Goal: Task Accomplishment & Management: Manage account settings

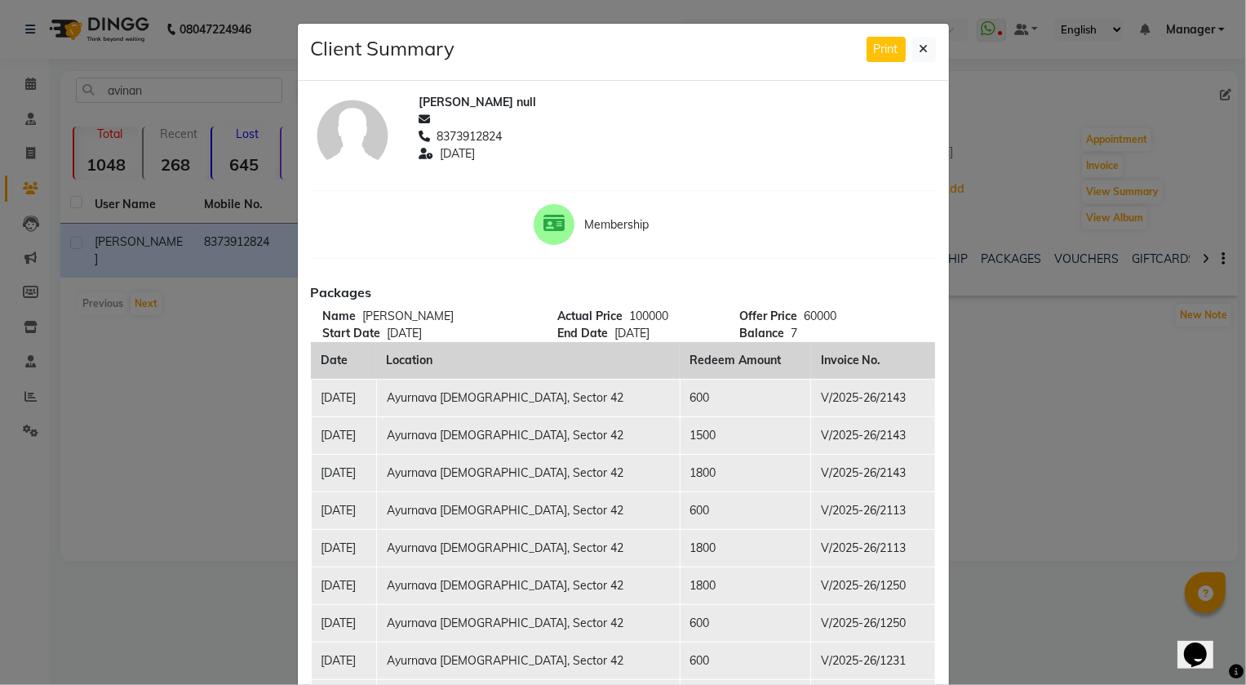
scroll to position [148, 0]
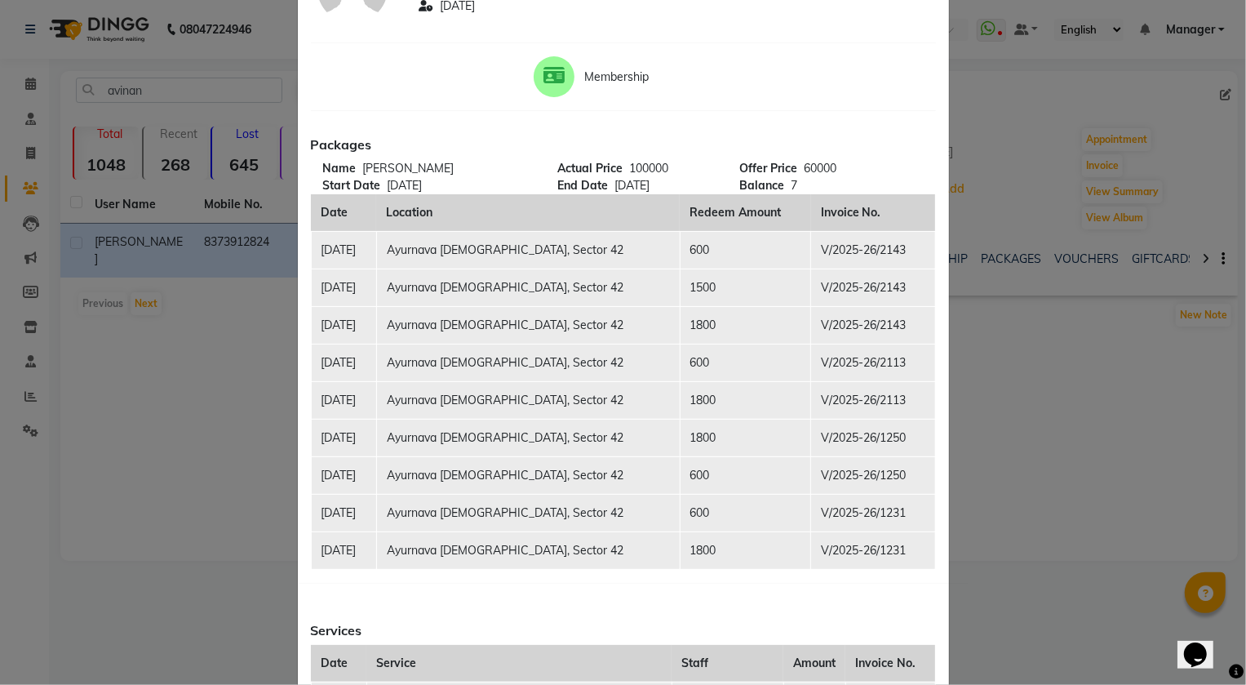
drag, startPoint x: 87, startPoint y: 637, endPoint x: 105, endPoint y: 615, distance: 29.6
click at [87, 637] on ngb-modal-window "Client Summary Print [PERSON_NAME] null 8373912824 [DATE] Membership Packages N…" at bounding box center [623, 342] width 1246 height 685
click at [1037, 253] on ngb-modal-window "Client Summary Print [PERSON_NAME] null 8373912824 [DATE] Membership Packages N…" at bounding box center [623, 342] width 1246 height 685
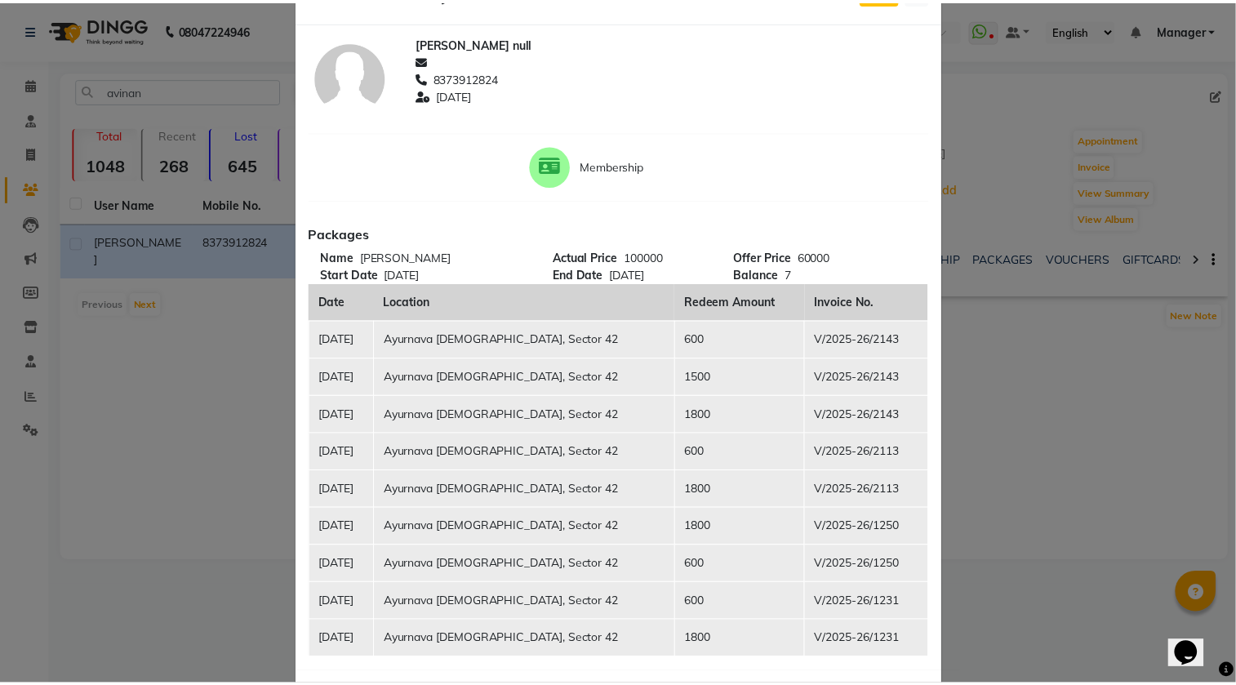
scroll to position [0, 0]
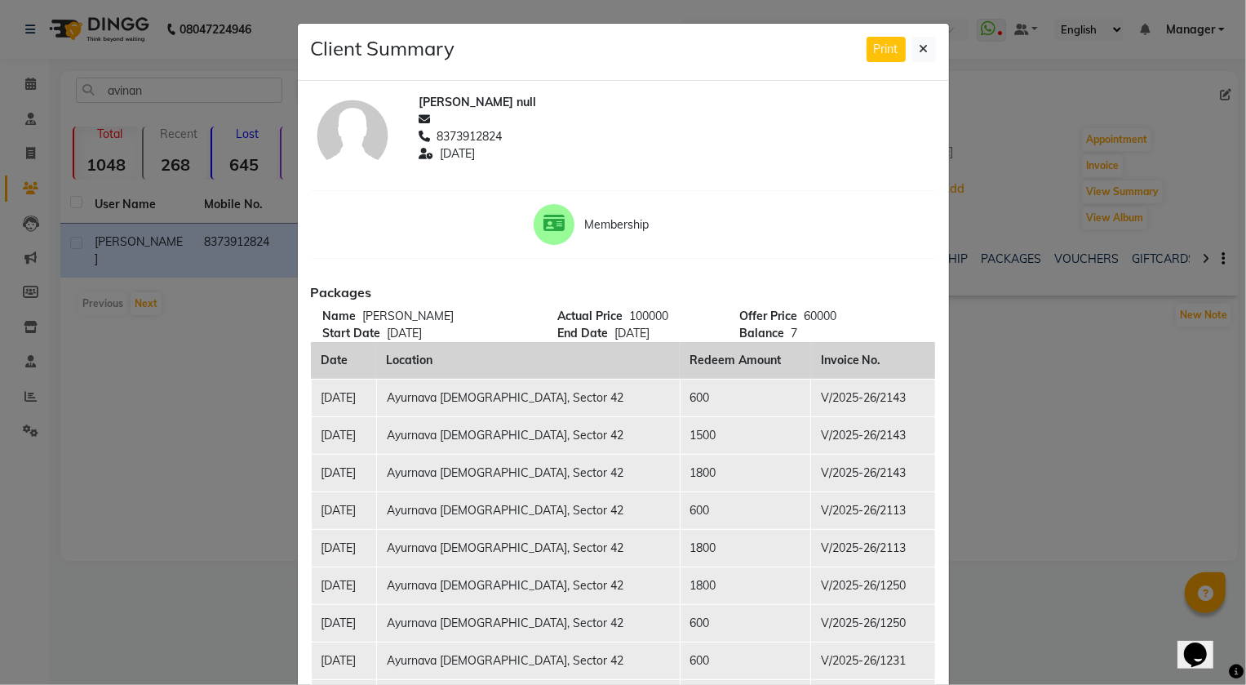
click at [928, 29] on div "Client Summary Print" at bounding box center [623, 52] width 651 height 57
click at [924, 42] on button at bounding box center [924, 49] width 24 height 25
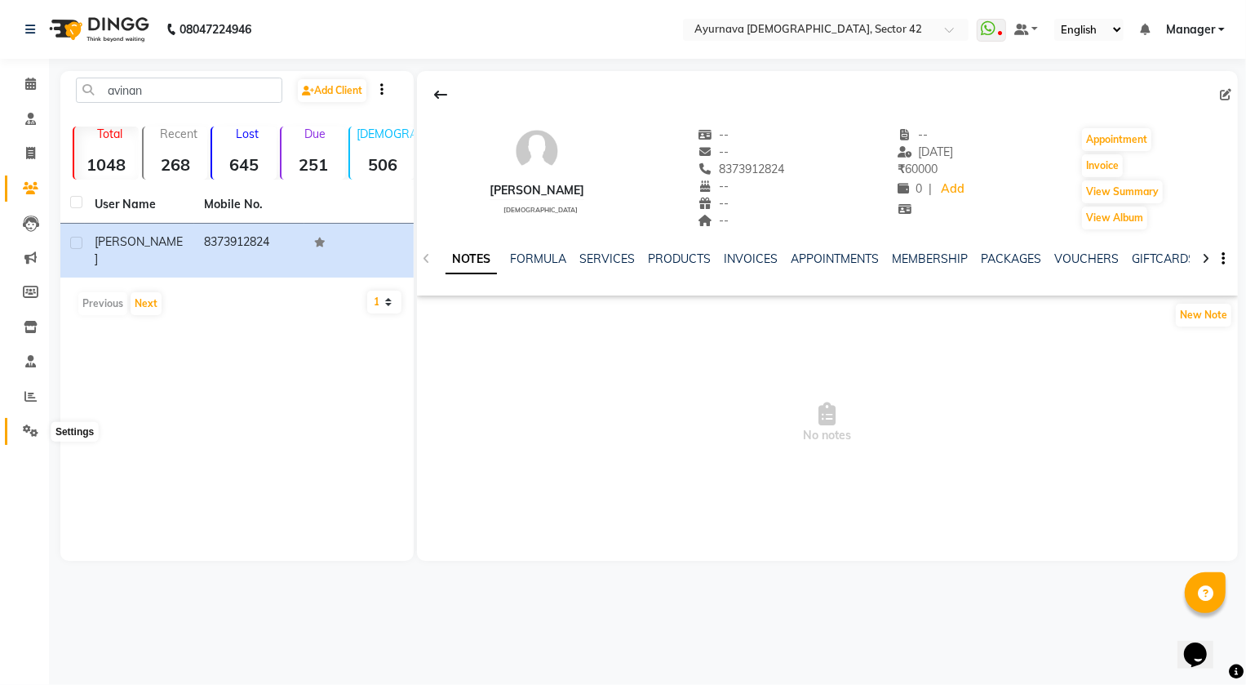
click at [30, 433] on icon at bounding box center [31, 430] width 16 height 12
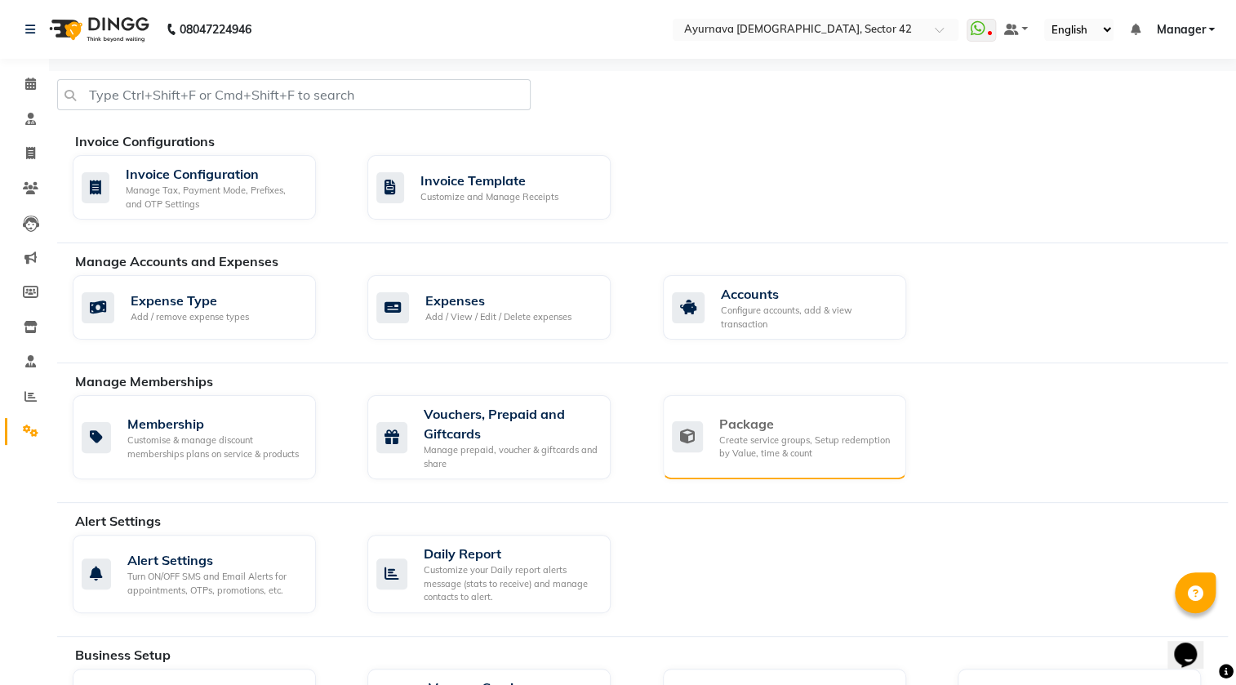
click at [780, 436] on div "Create service groups, Setup redemption by Value, time & count" at bounding box center [806, 446] width 174 height 27
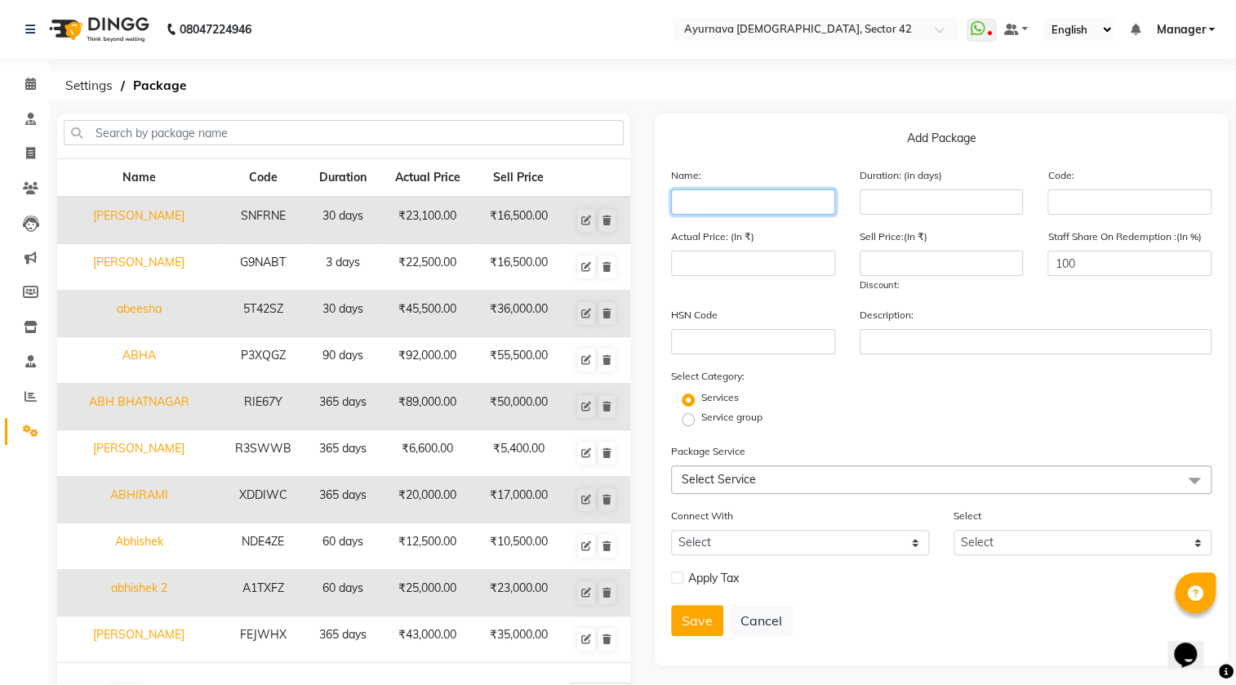
click at [795, 203] on input "text" at bounding box center [753, 201] width 164 height 25
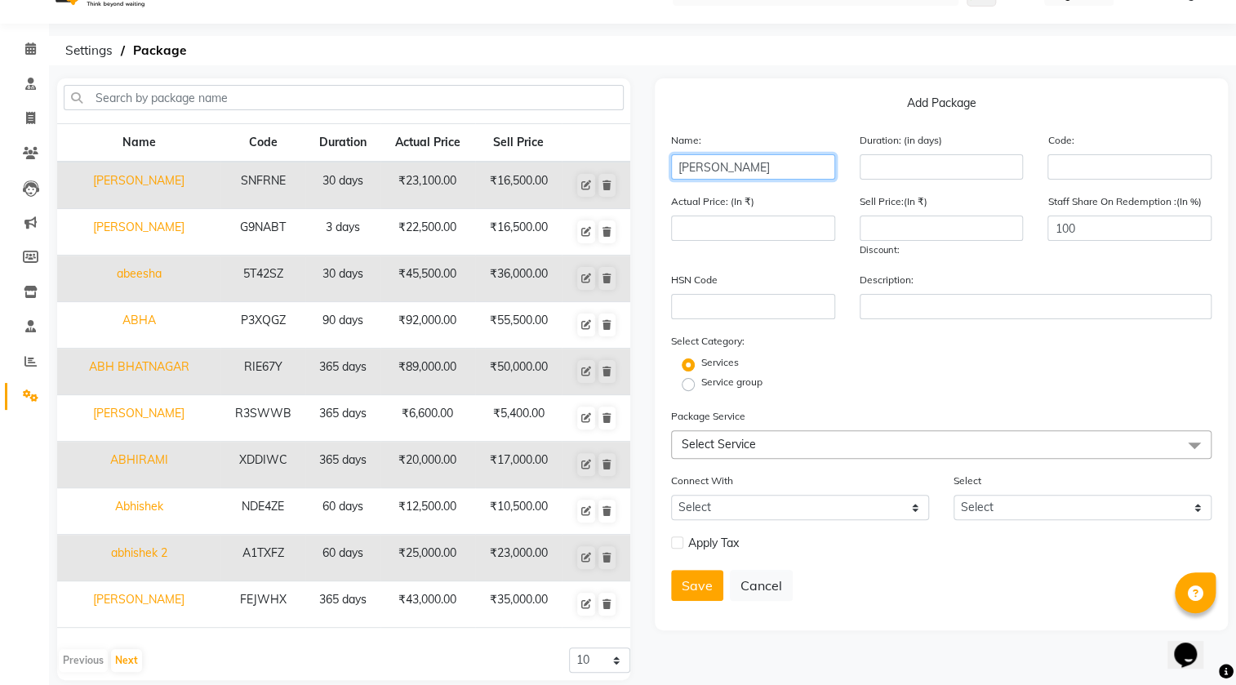
scroll to position [53, 0]
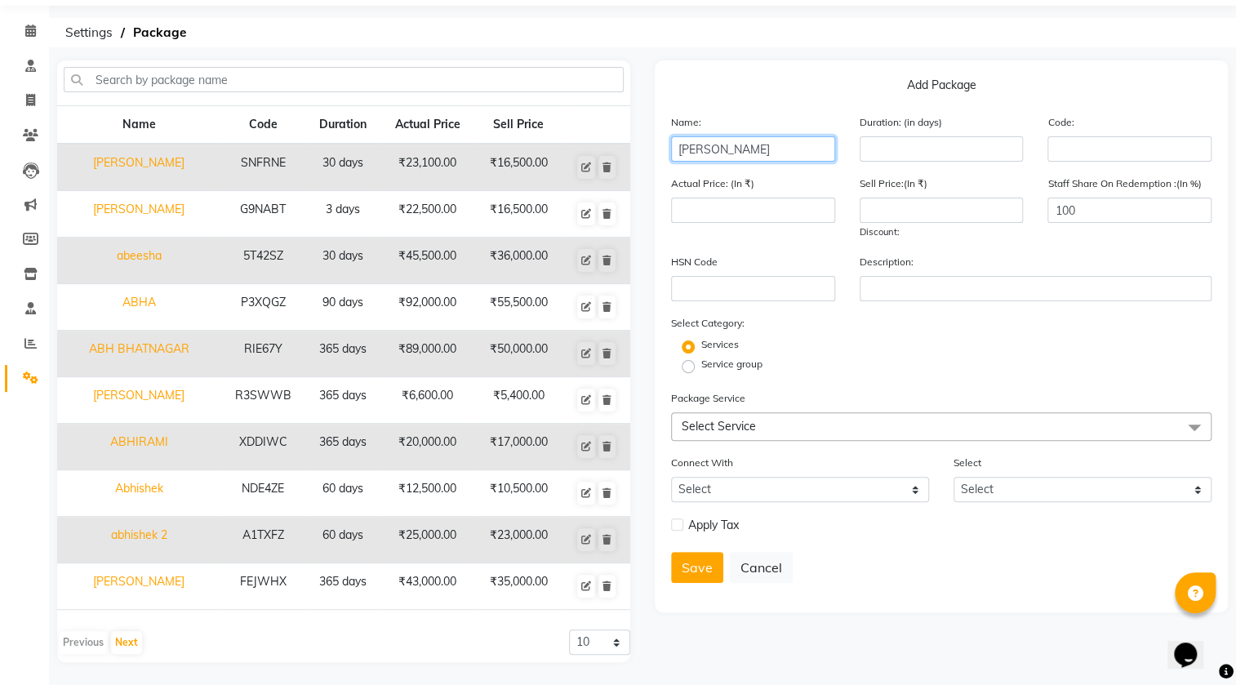
type input "[PERSON_NAME]"
click at [1178, 434] on span at bounding box center [1194, 427] width 33 height 31
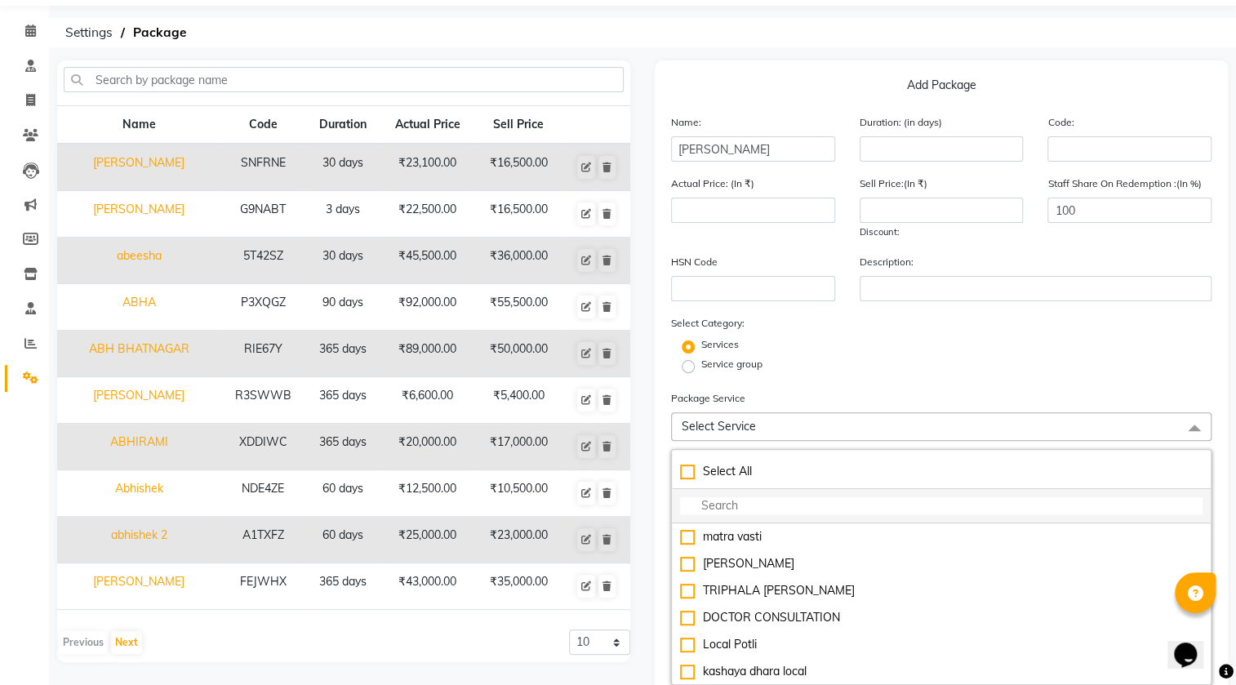
click at [726, 507] on input "multiselect-search" at bounding box center [941, 505] width 522 height 17
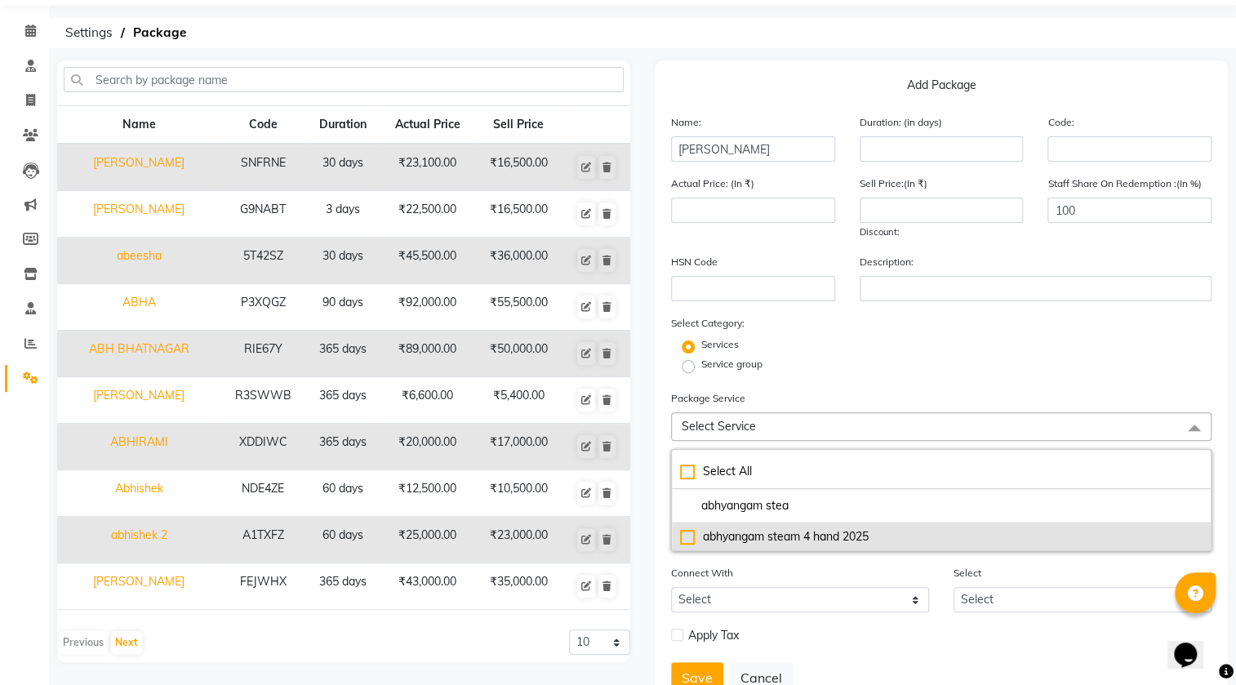
type input "abhyangam stea"
click at [686, 540] on div "abhyangam steam 4 hand 2025" at bounding box center [941, 536] width 522 height 17
type input "2800"
checkbox input "true"
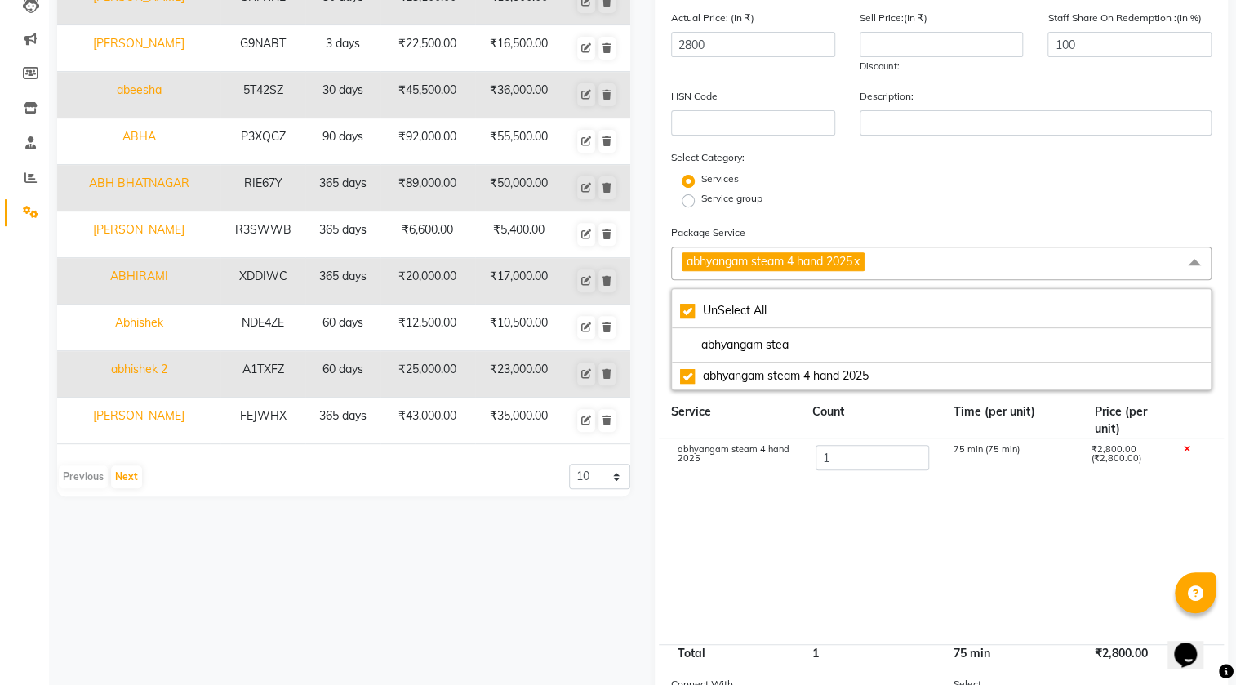
scroll to position [222, 0]
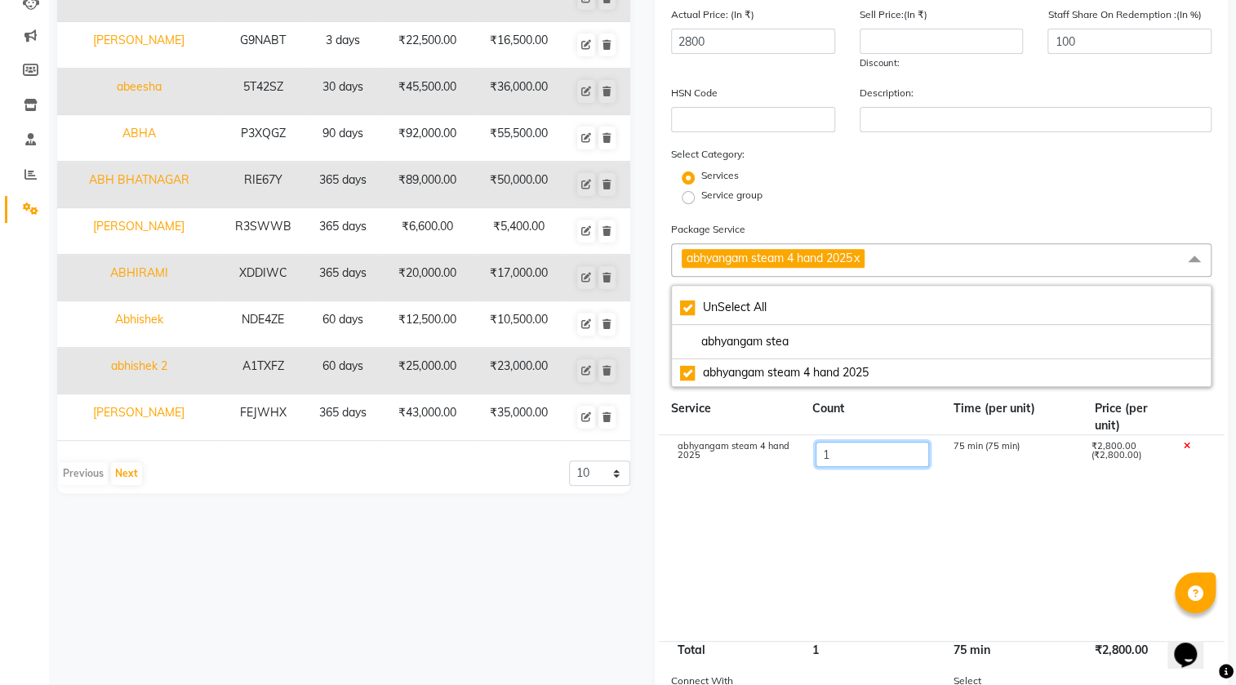
click at [835, 456] on input "1" at bounding box center [871, 454] width 113 height 25
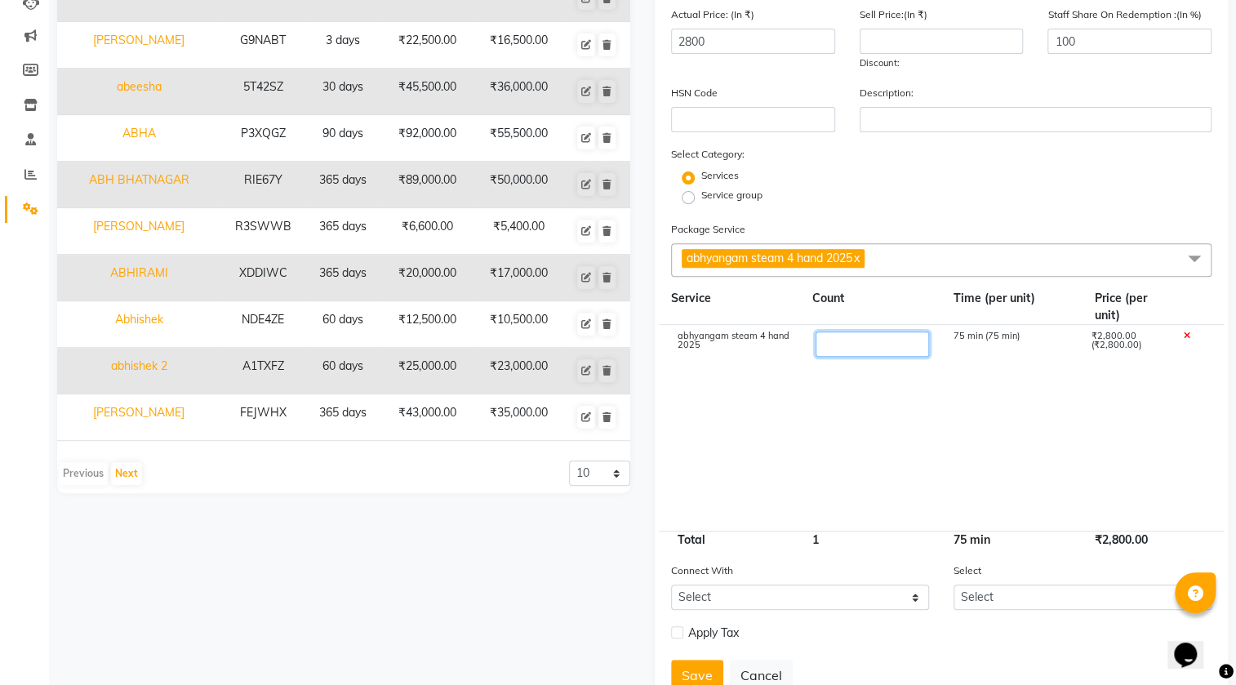
type input "3"
type input "8400"
click at [963, 251] on span "abhyangam steam 4 hand 2025 x" at bounding box center [941, 259] width 540 height 33
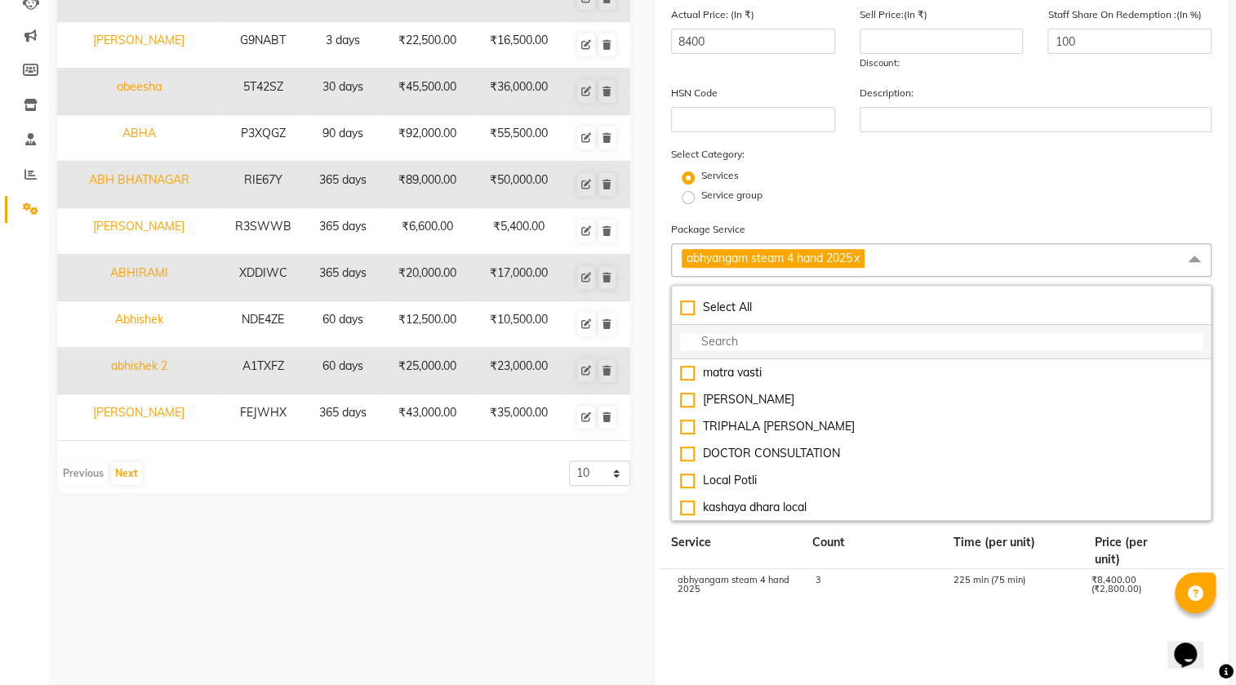
click at [777, 344] on input "multiselect-search" at bounding box center [941, 341] width 522 height 17
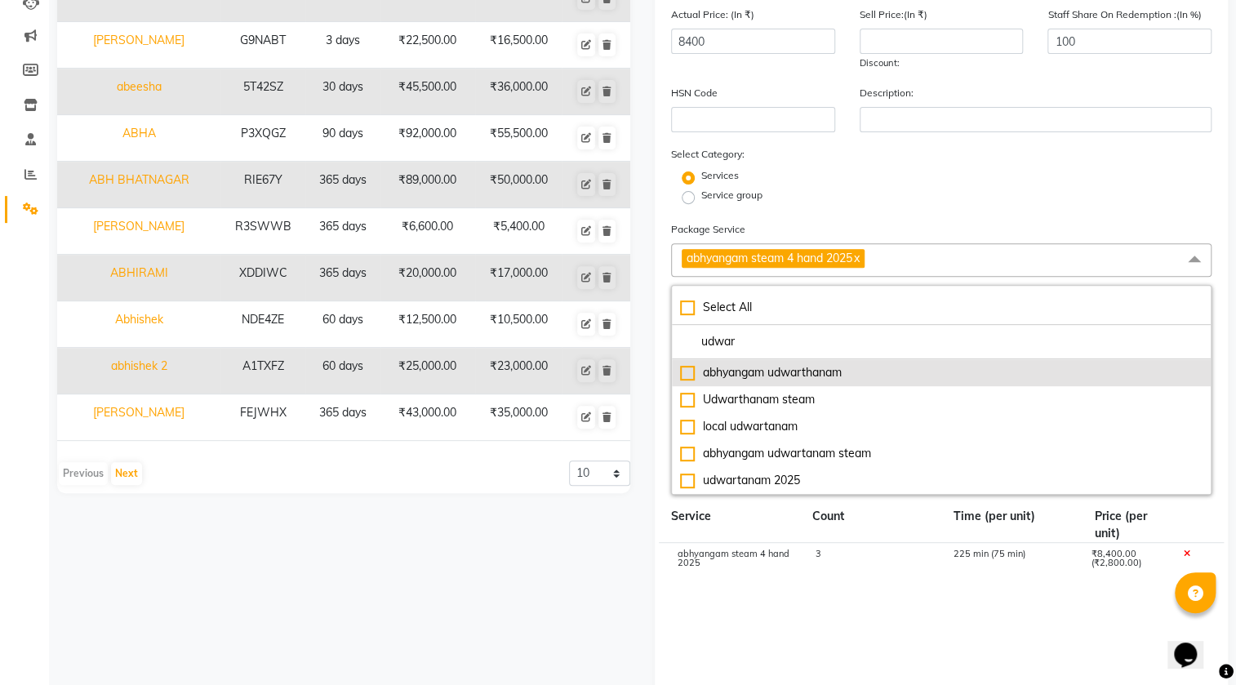
type input "udwar"
click at [744, 374] on div "abhyangam udwarthanam" at bounding box center [941, 372] width 522 height 17
type input "11900"
checkbox input "true"
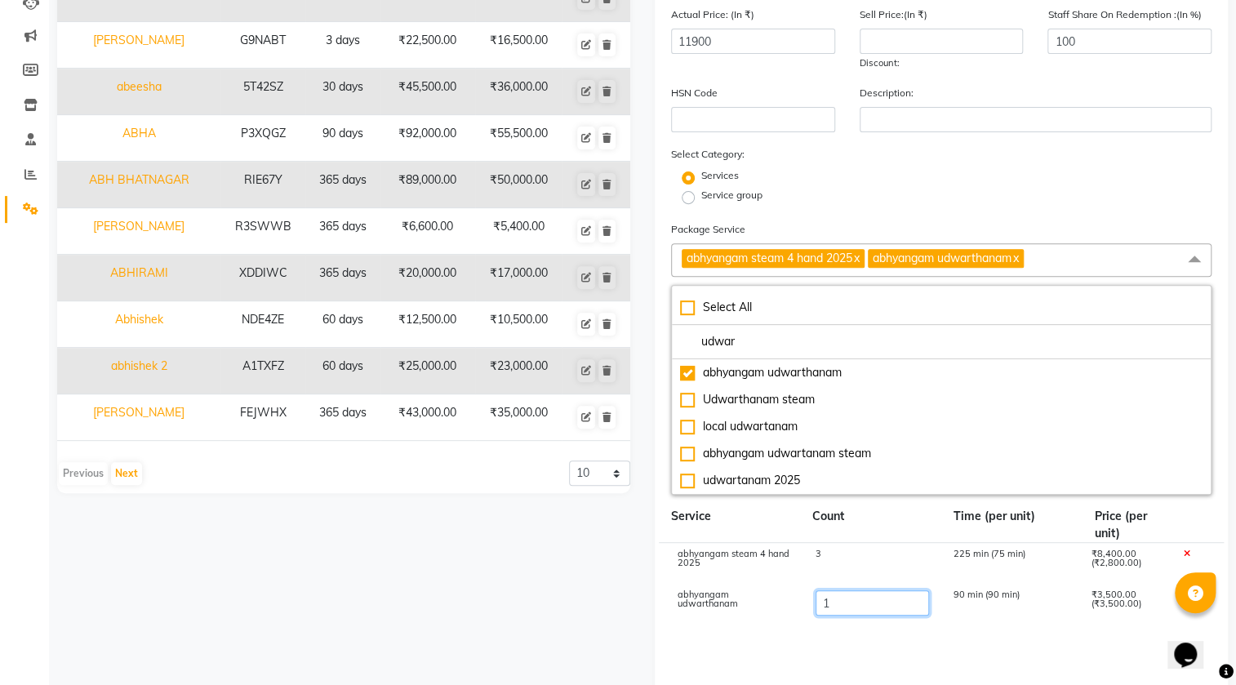
click at [857, 595] on input "1" at bounding box center [871, 602] width 113 height 25
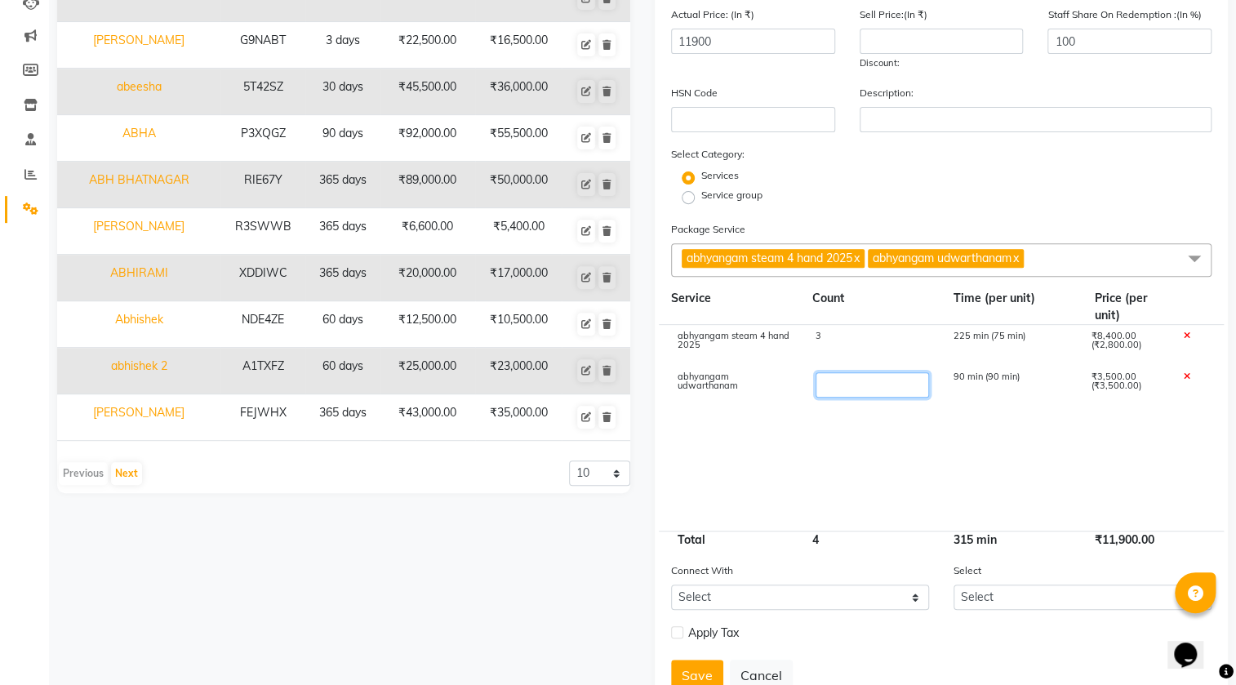
type input "5"
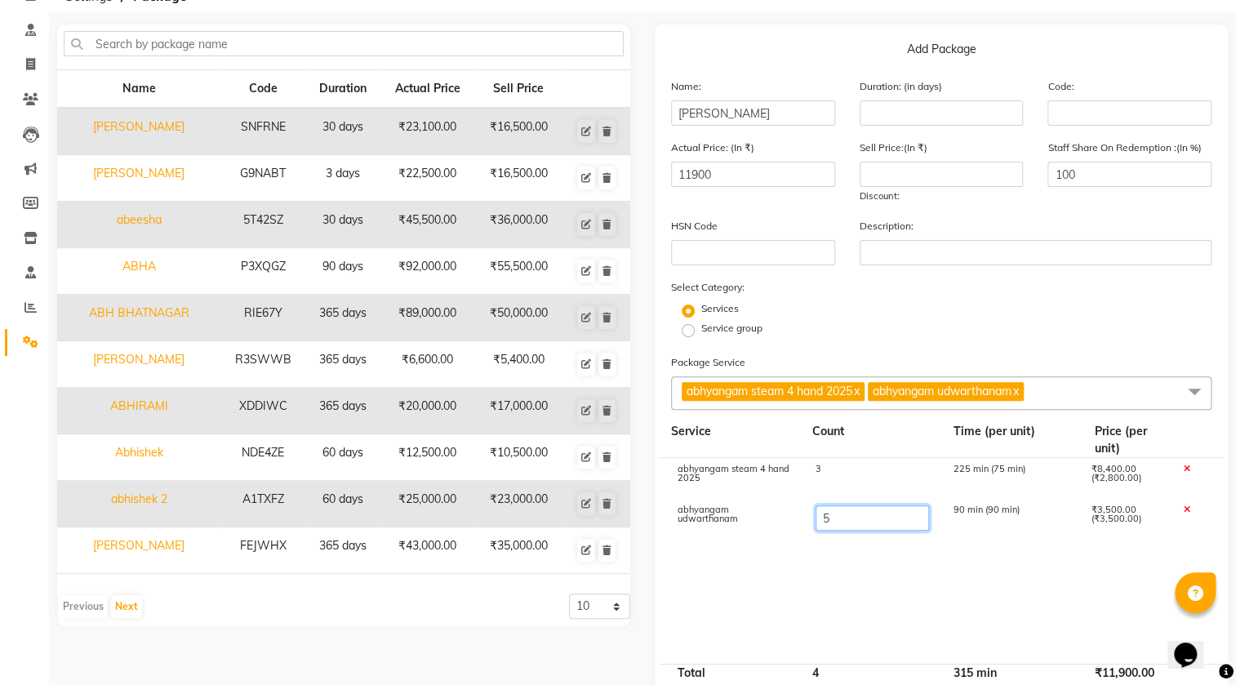
scroll to position [73, 0]
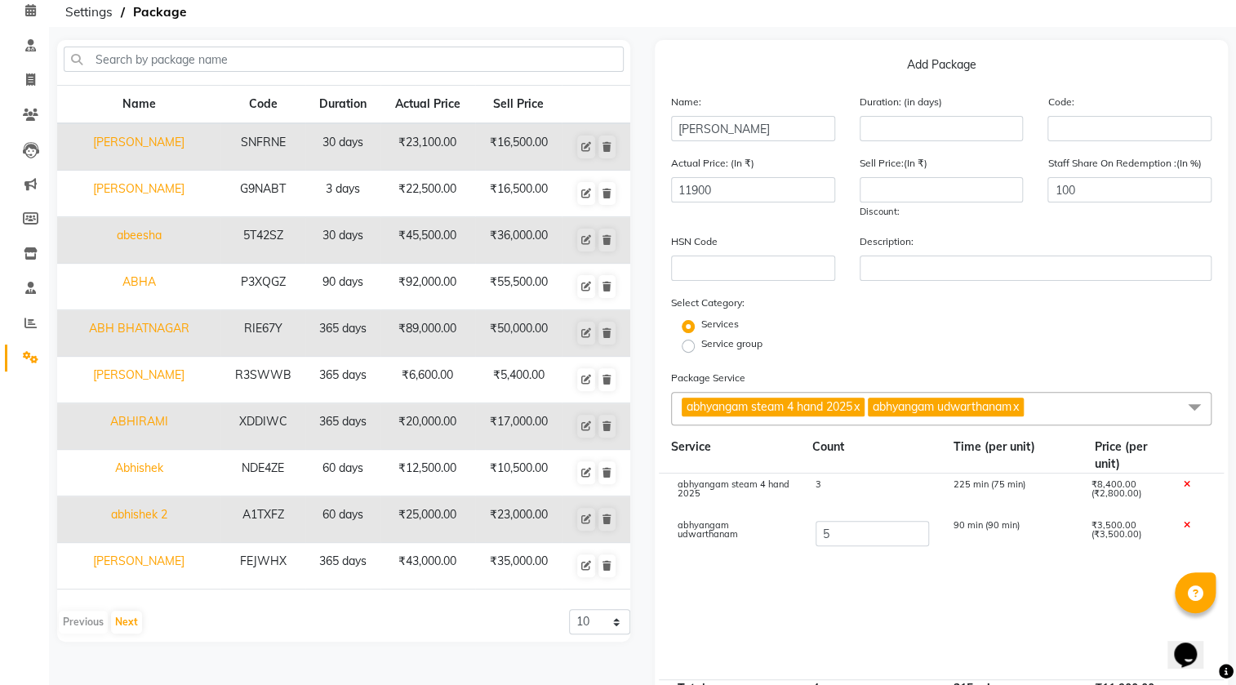
type input "25900"
click at [1069, 407] on span "abhyangam steam 4 hand 2025 x abhyangam udwarthanam x" at bounding box center [941, 408] width 540 height 33
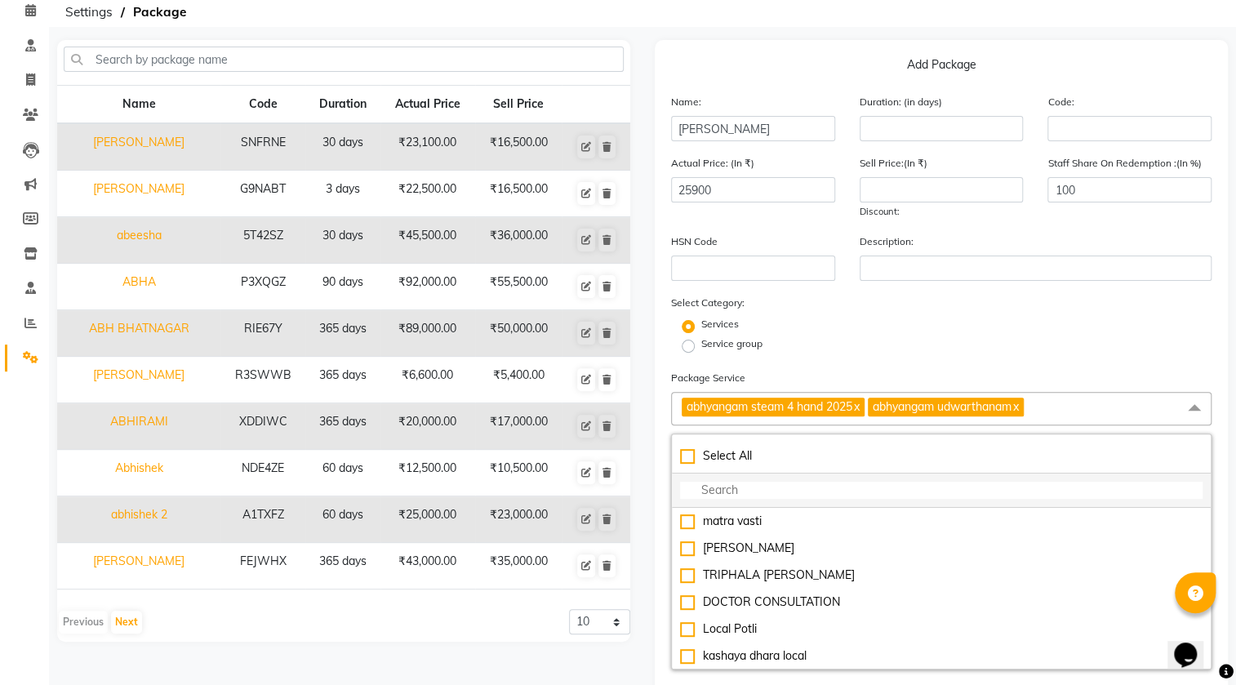
click at [793, 494] on input "multiselect-search" at bounding box center [941, 490] width 522 height 17
type input "ta"
checkbox input "true"
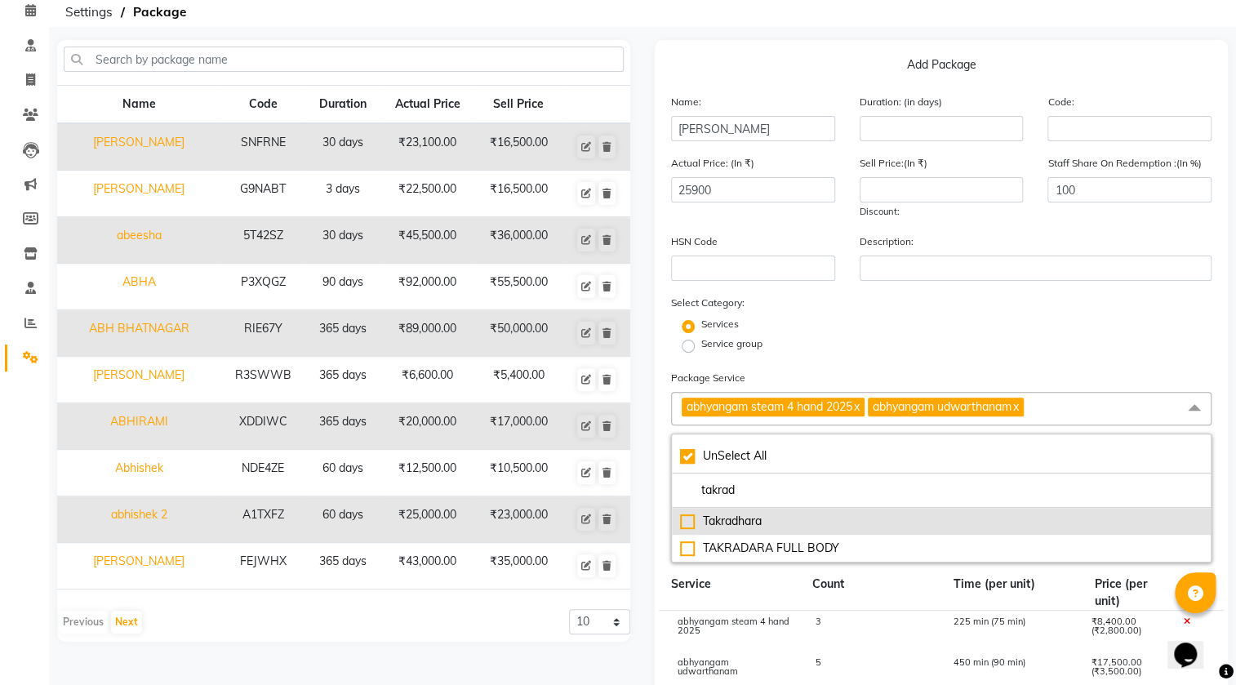
type input "takrad"
click at [686, 520] on div "Takradhara" at bounding box center [941, 521] width 522 height 17
type input "28900"
checkbox input "false"
checkbox input "true"
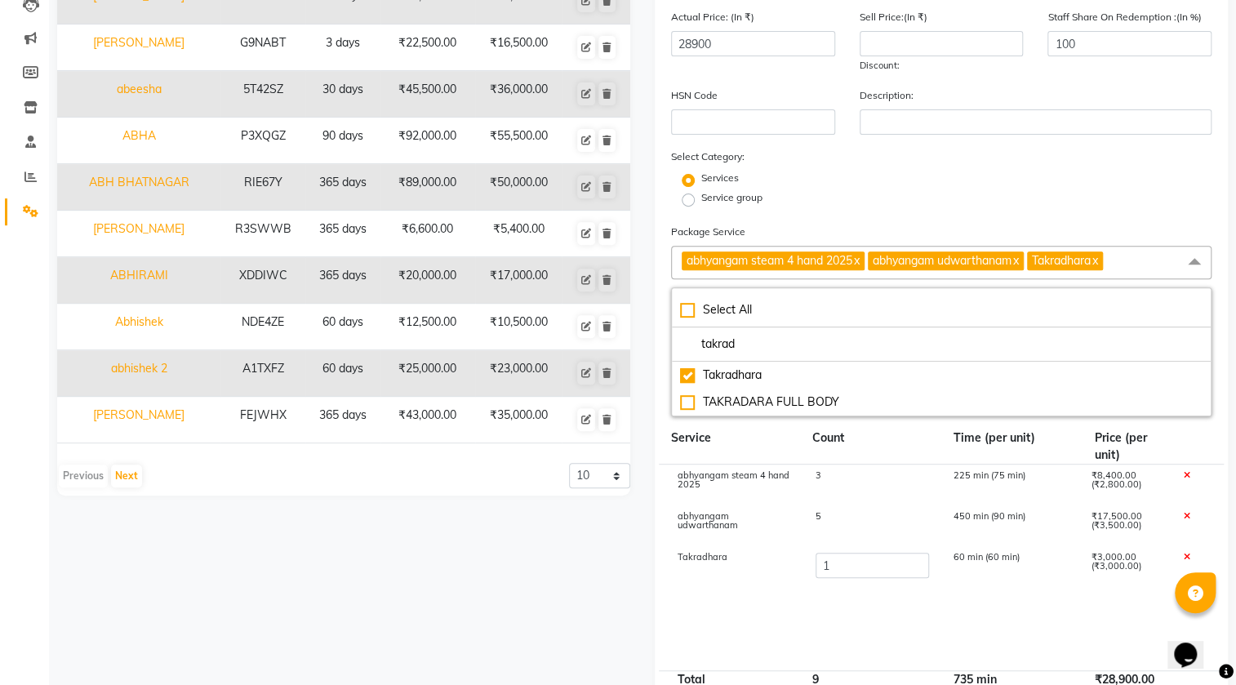
scroll to position [222, 0]
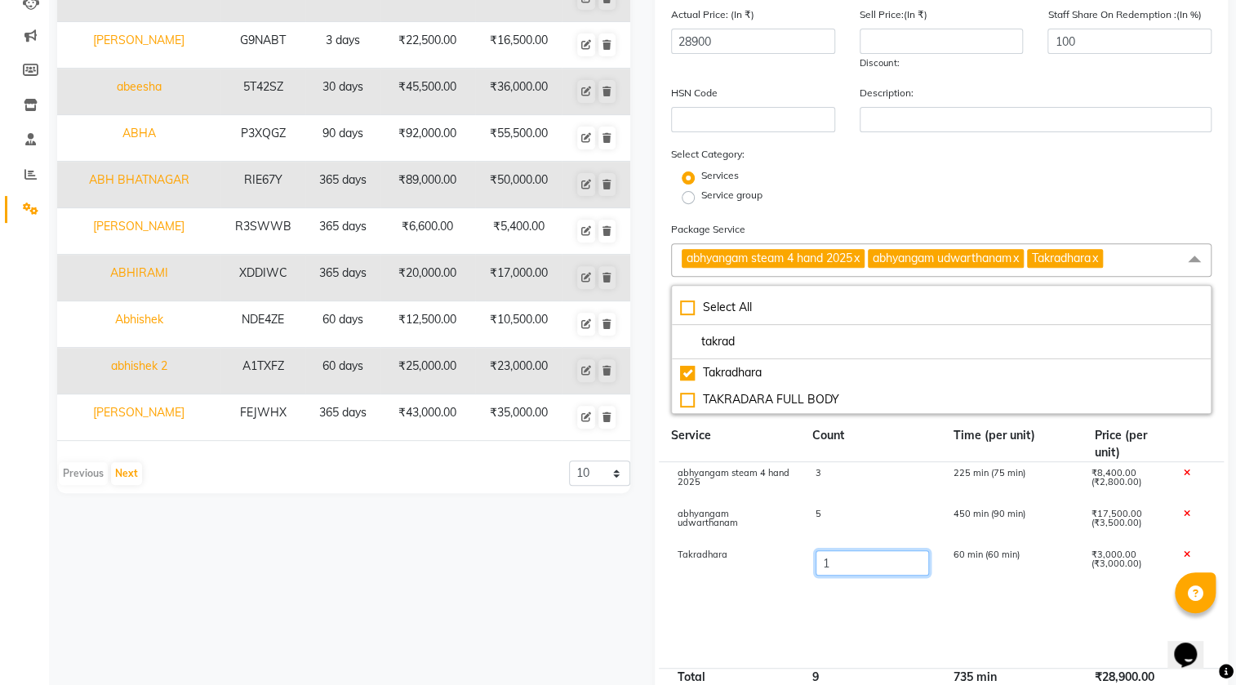
click at [832, 562] on input "1" at bounding box center [871, 562] width 113 height 25
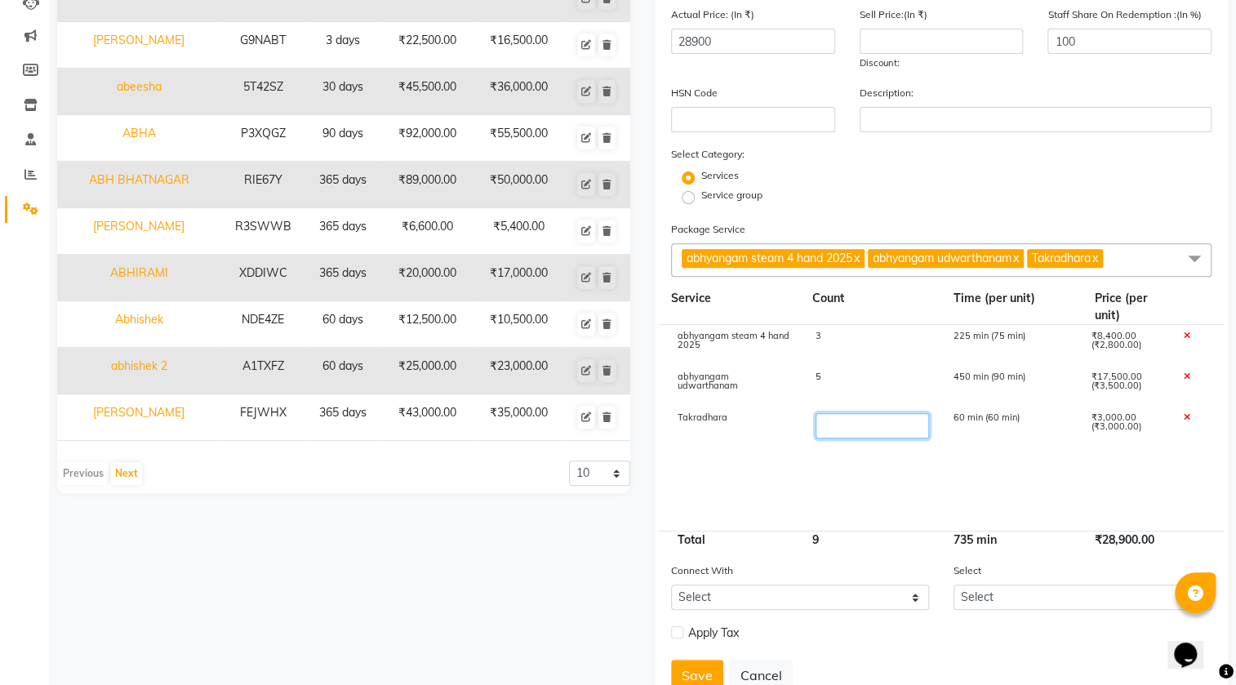
type input "5"
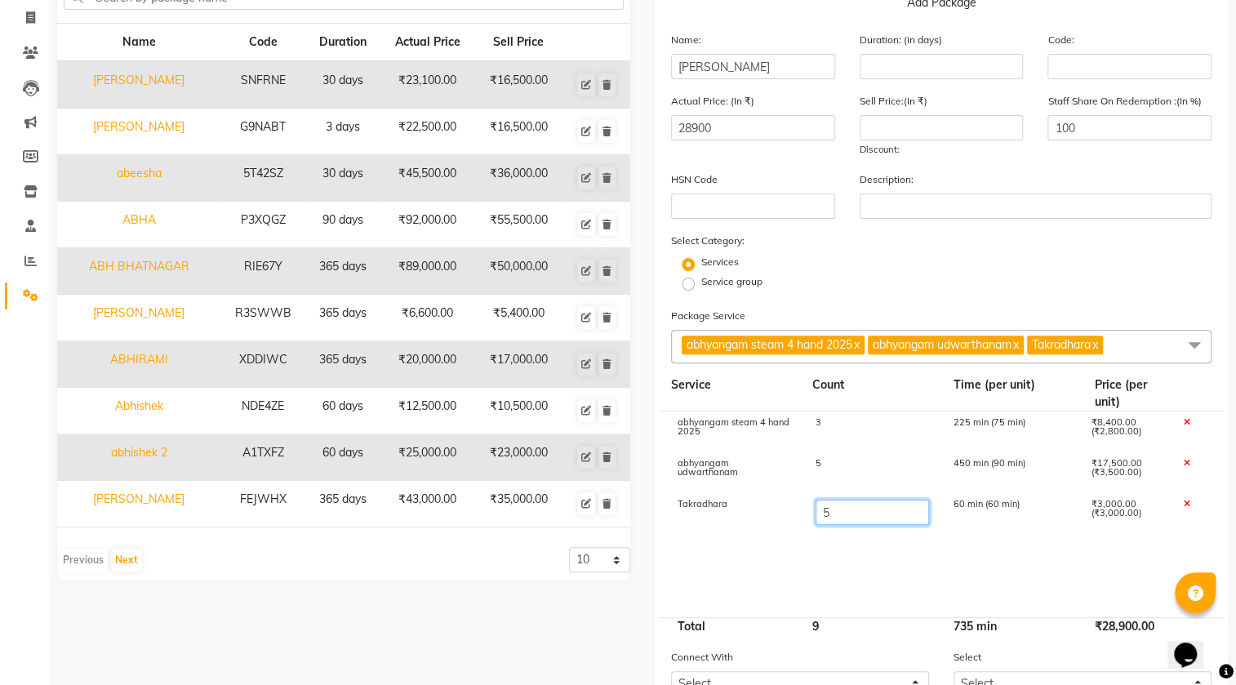
scroll to position [148, 0]
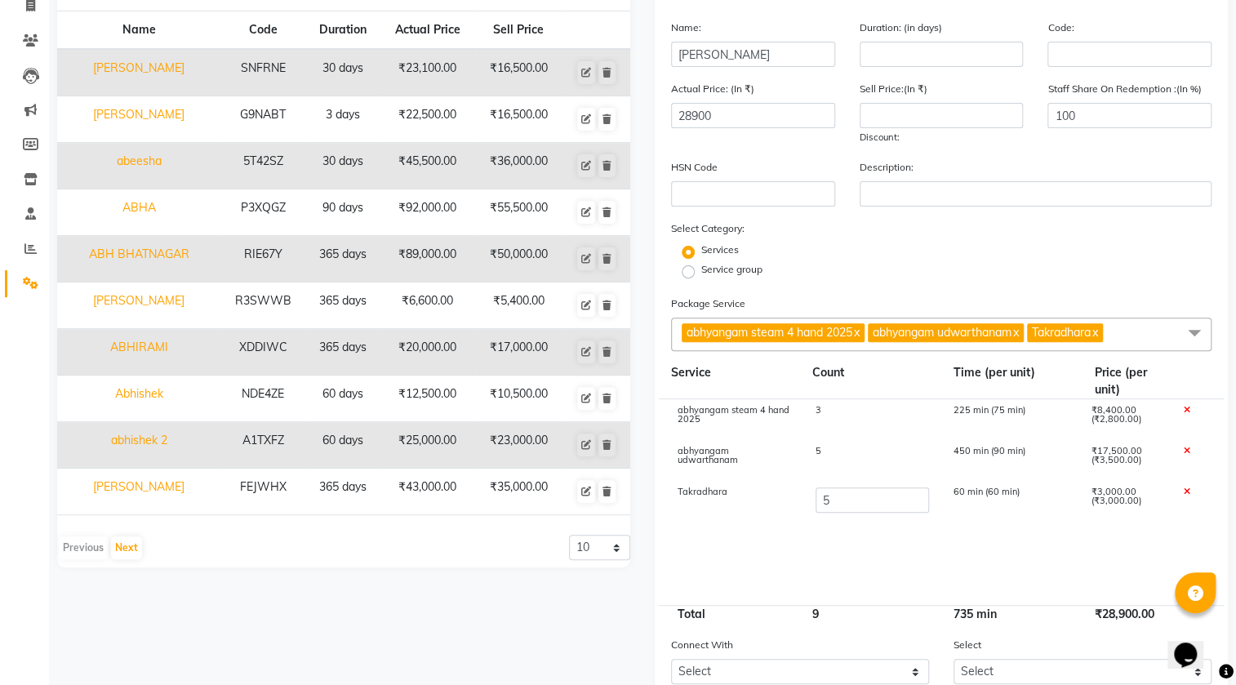
type input "40900"
click at [848, 410] on div "3" at bounding box center [872, 420] width 138 height 28
click at [849, 426] on input "3" at bounding box center [871, 418] width 113 height 25
type input "5"
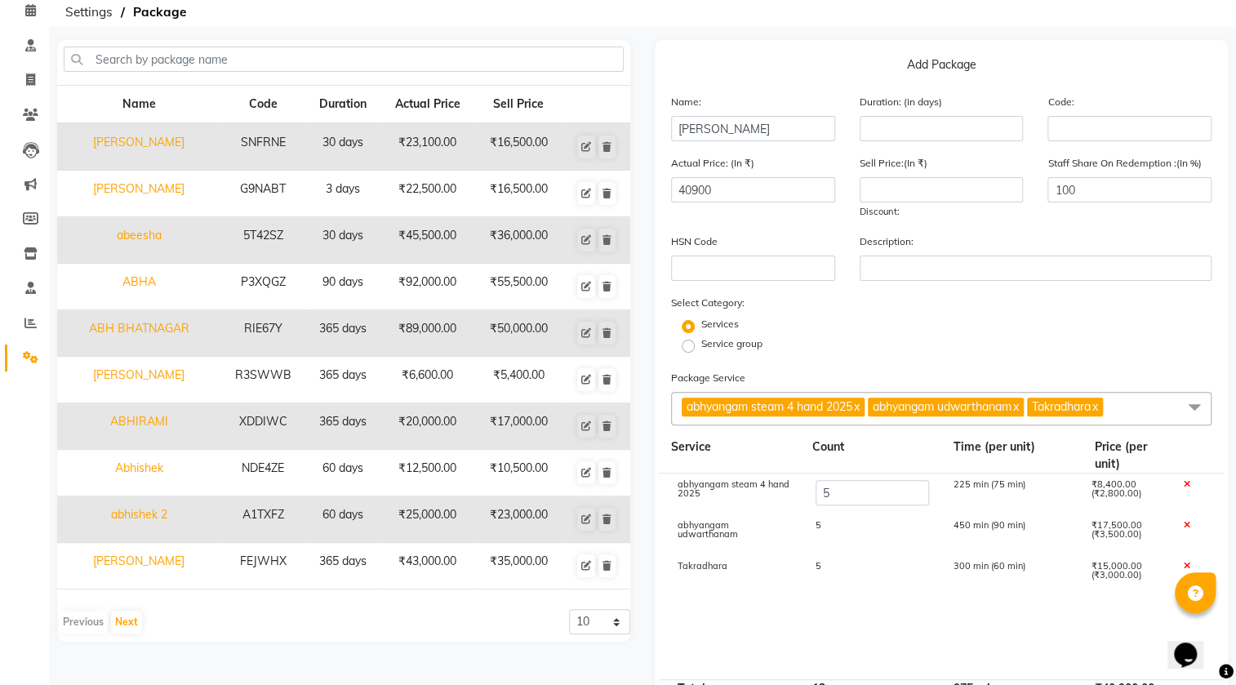
type input "46500"
click at [1163, 404] on span "abhyangam steam 4 hand 2025 x abhyangam udwarthanam x Takradhara x" at bounding box center [941, 408] width 540 height 33
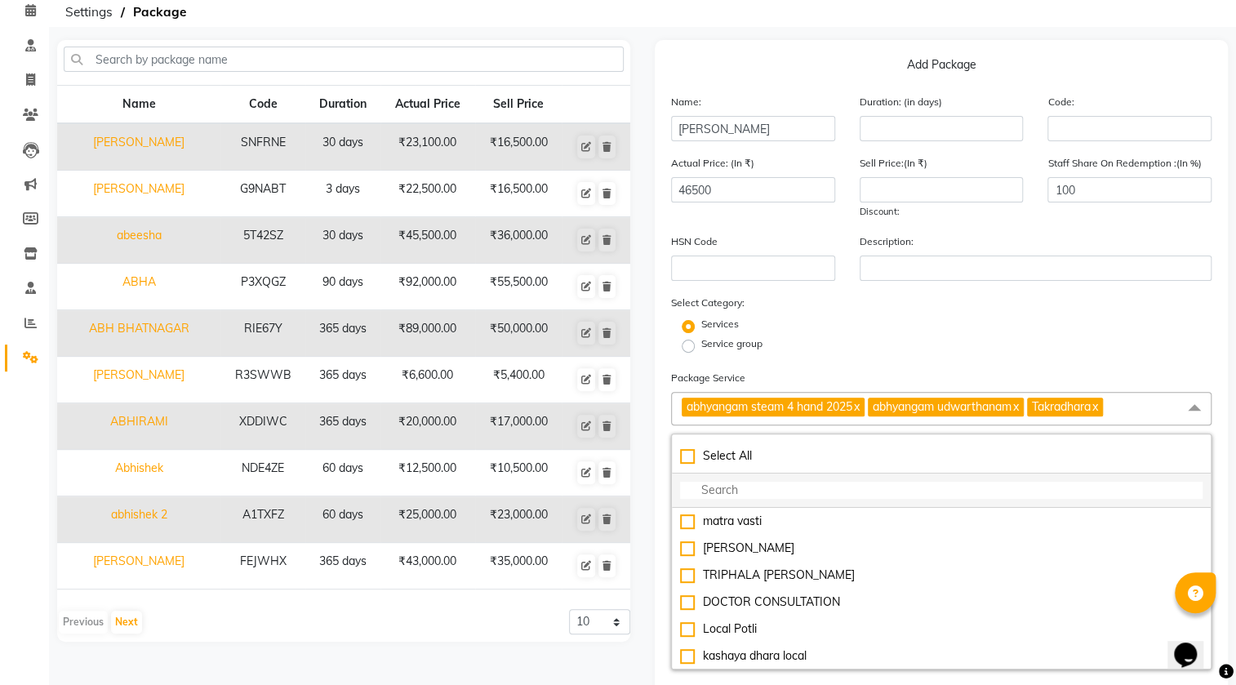
click at [820, 485] on input "multiselect-search" at bounding box center [941, 490] width 522 height 17
type input "a"
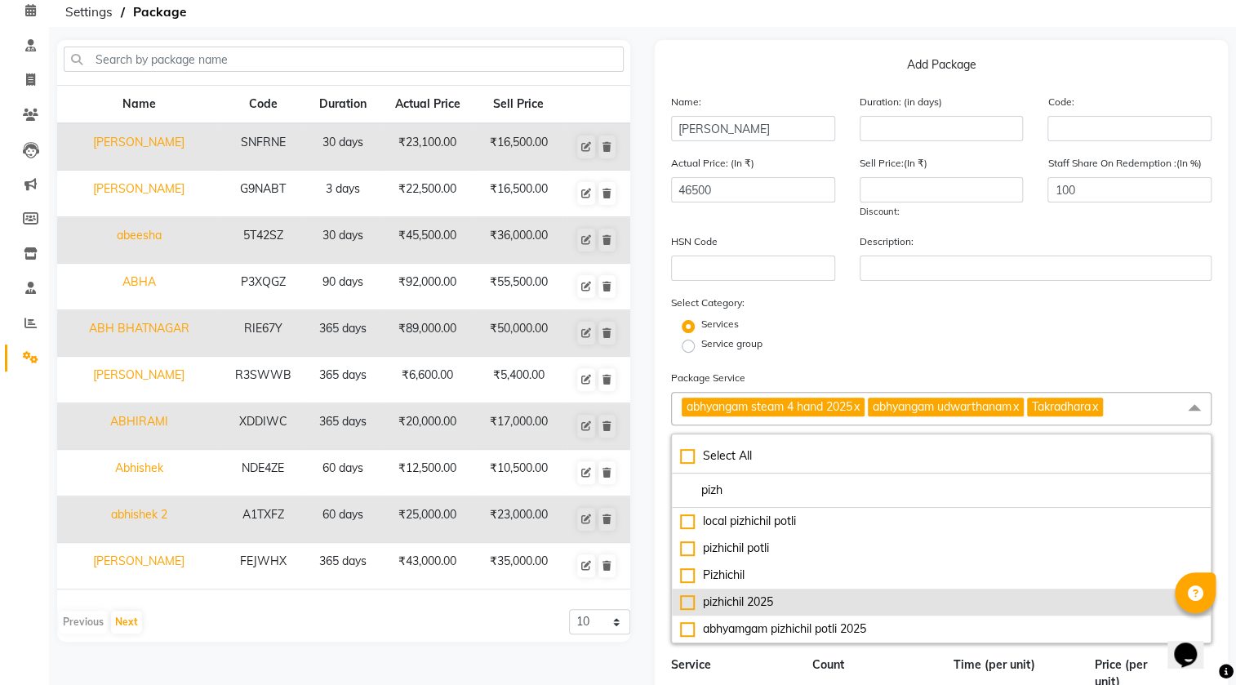
type input "pizh"
click at [764, 603] on div "pizhichil 2025" at bounding box center [941, 601] width 522 height 17
type input "51500"
checkbox input "true"
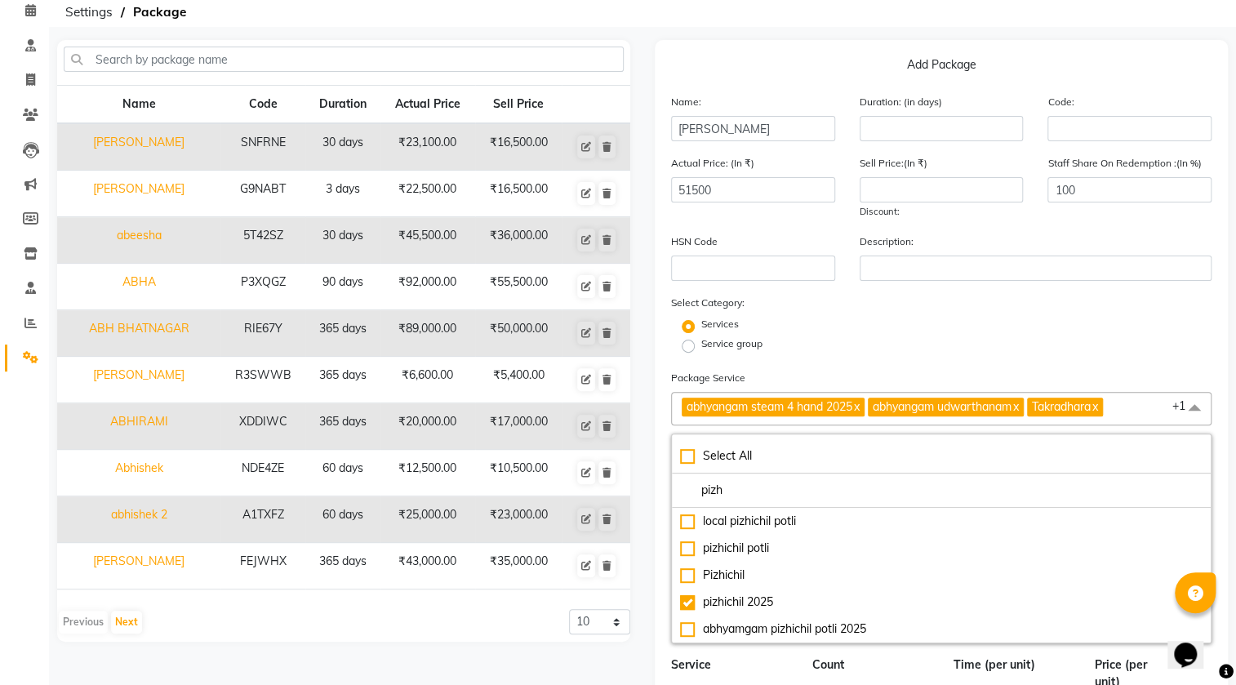
click at [777, 677] on div "Service" at bounding box center [729, 673] width 141 height 34
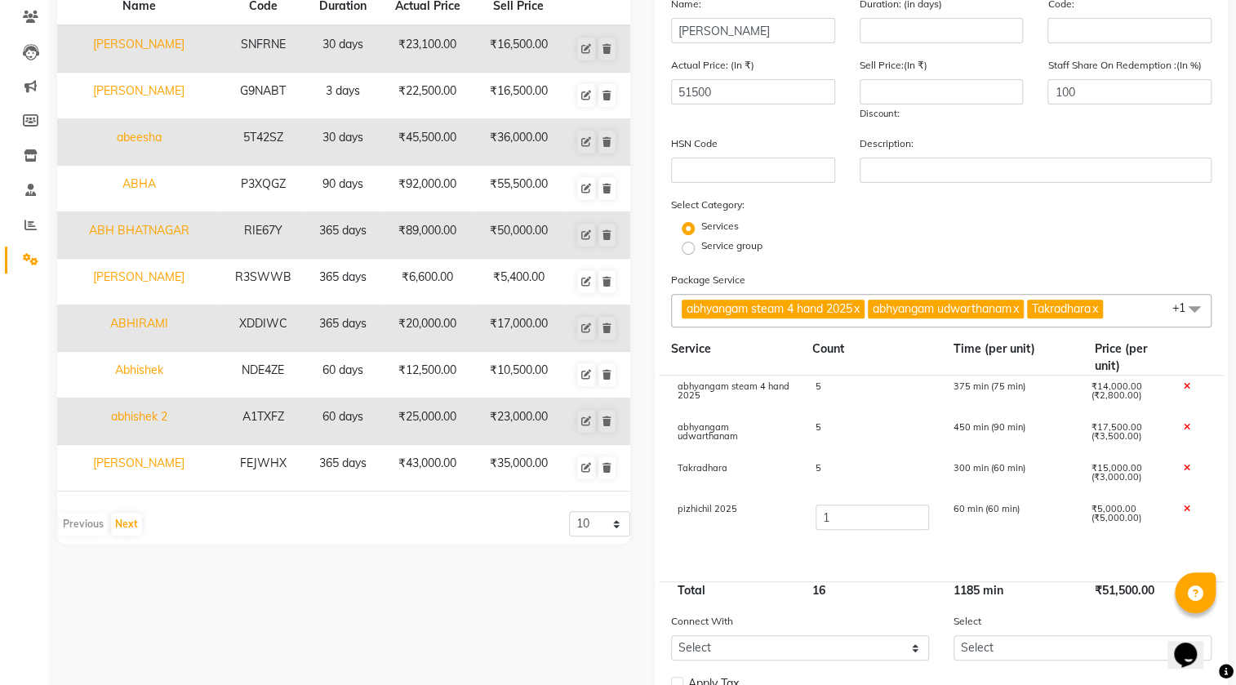
scroll to position [222, 0]
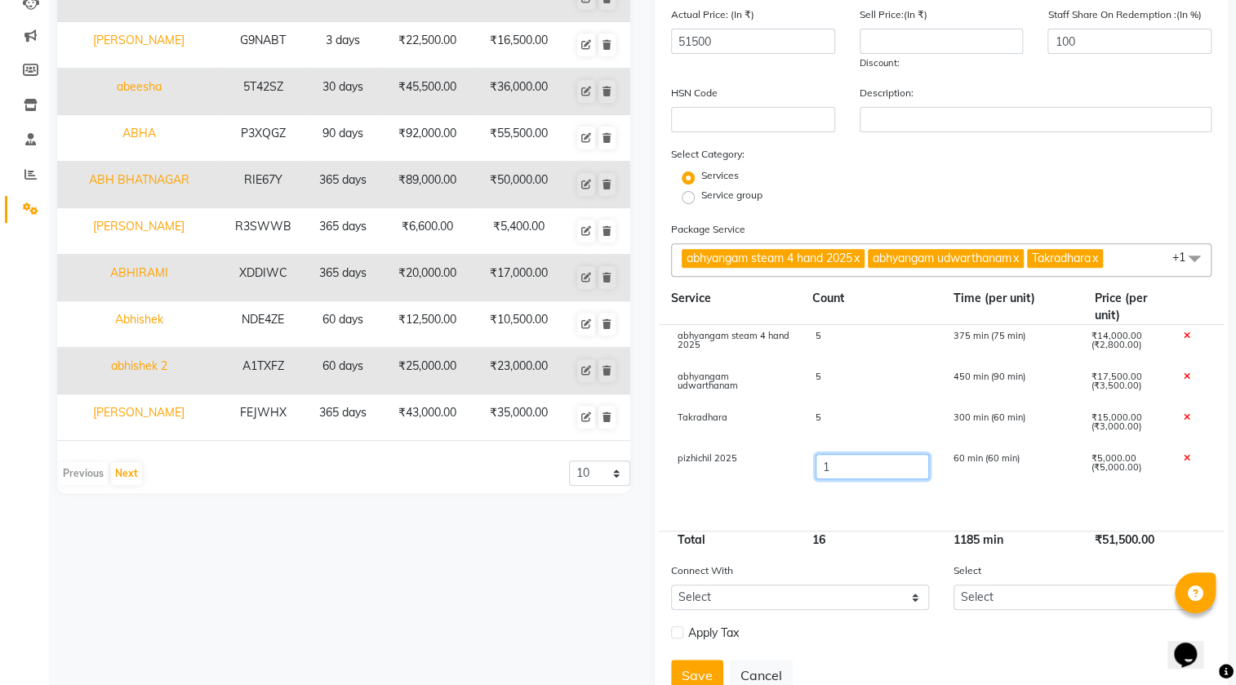
click at [852, 473] on input "1" at bounding box center [871, 466] width 113 height 25
type input "7"
type input "81500"
click at [514, 571] on div "Name Code Duration Actual Price Sell Price [PERSON_NAME] SNFRNE 30 days ₹23,100…" at bounding box center [343, 305] width 597 height 828
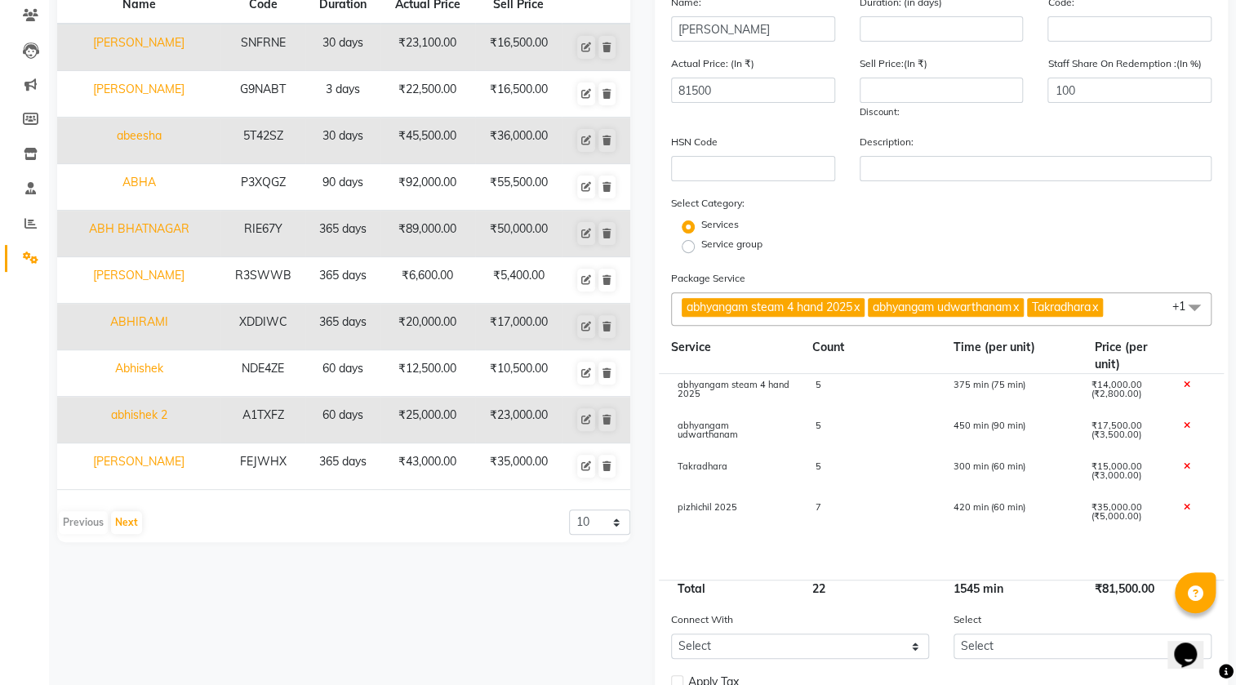
scroll to position [73, 0]
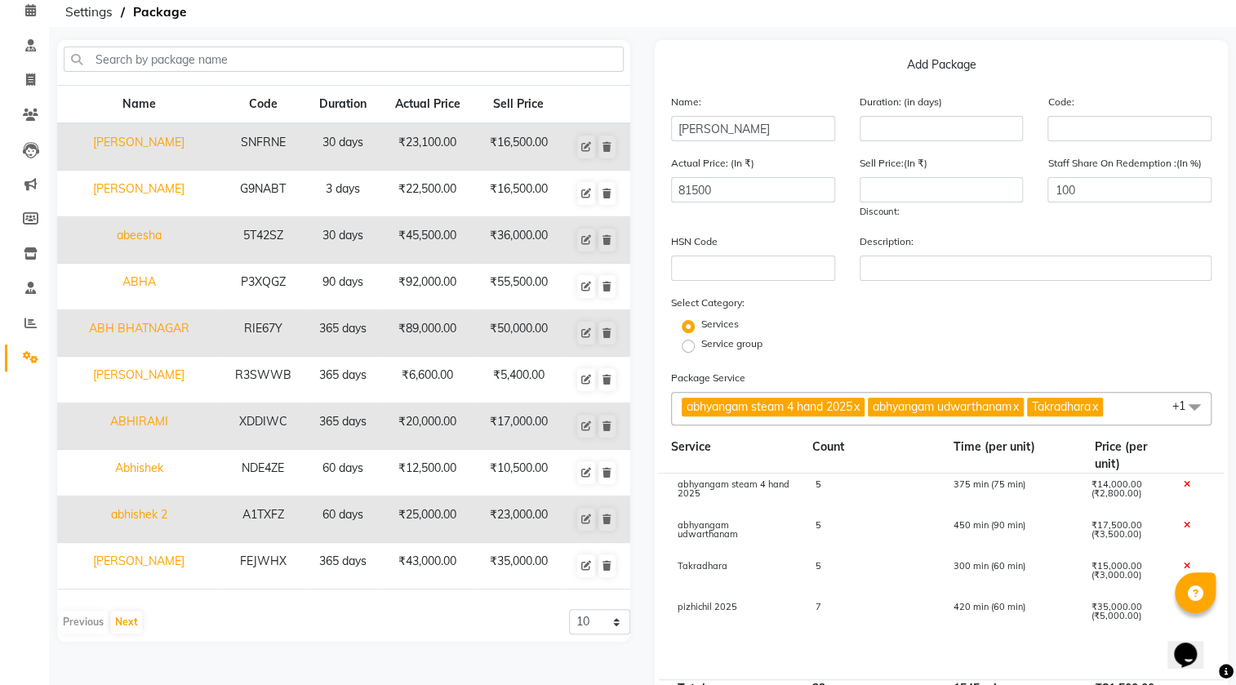
click at [1148, 407] on span "abhyangam steam 4 hand 2025 x abhyangam udwarthanam x Takradhara x pizhichil 20…" at bounding box center [941, 408] width 540 height 33
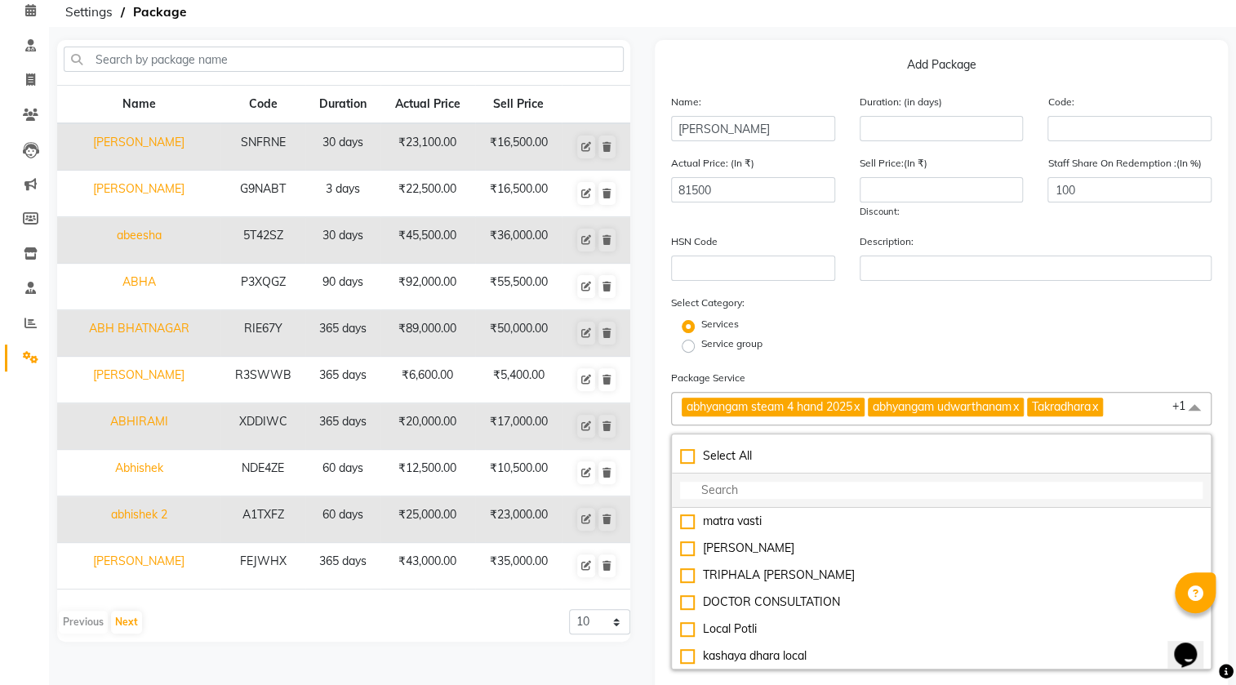
click at [775, 489] on input "multiselect-search" at bounding box center [941, 490] width 522 height 17
type input "siro"
checkbox input "true"
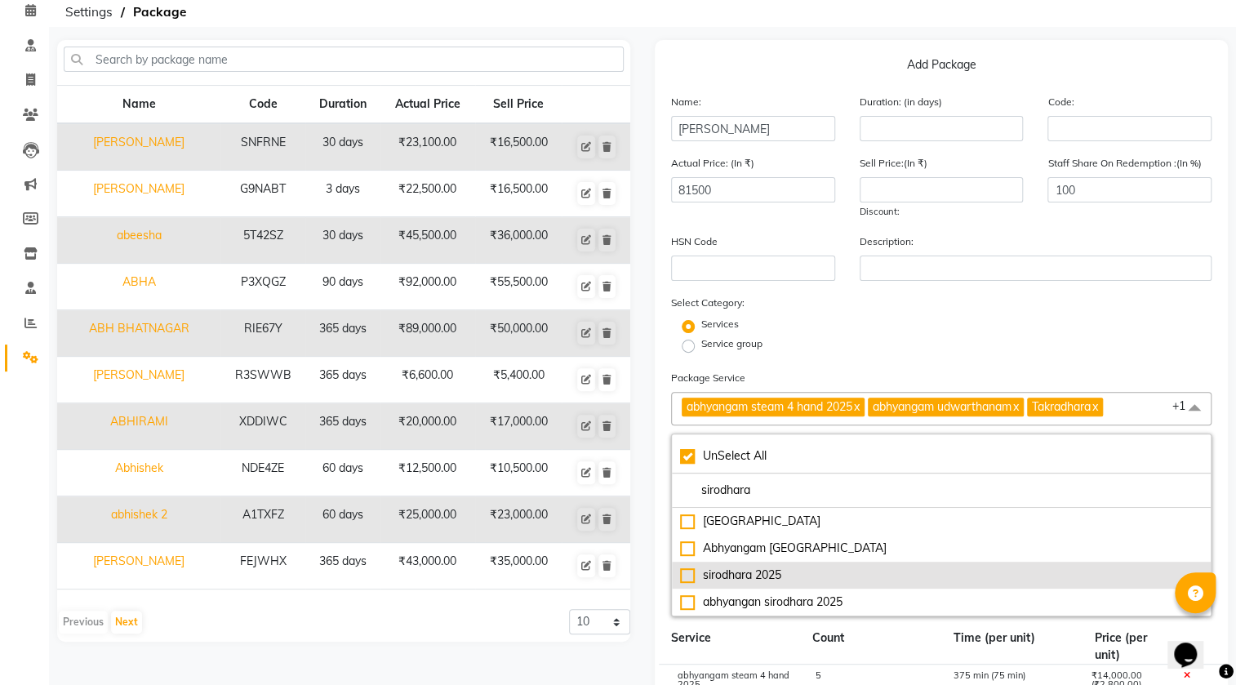
type input "sirodhara"
click at [739, 576] on div "sirodhara 2025" at bounding box center [941, 574] width 522 height 17
type input "85000"
checkbox input "false"
checkbox input "true"
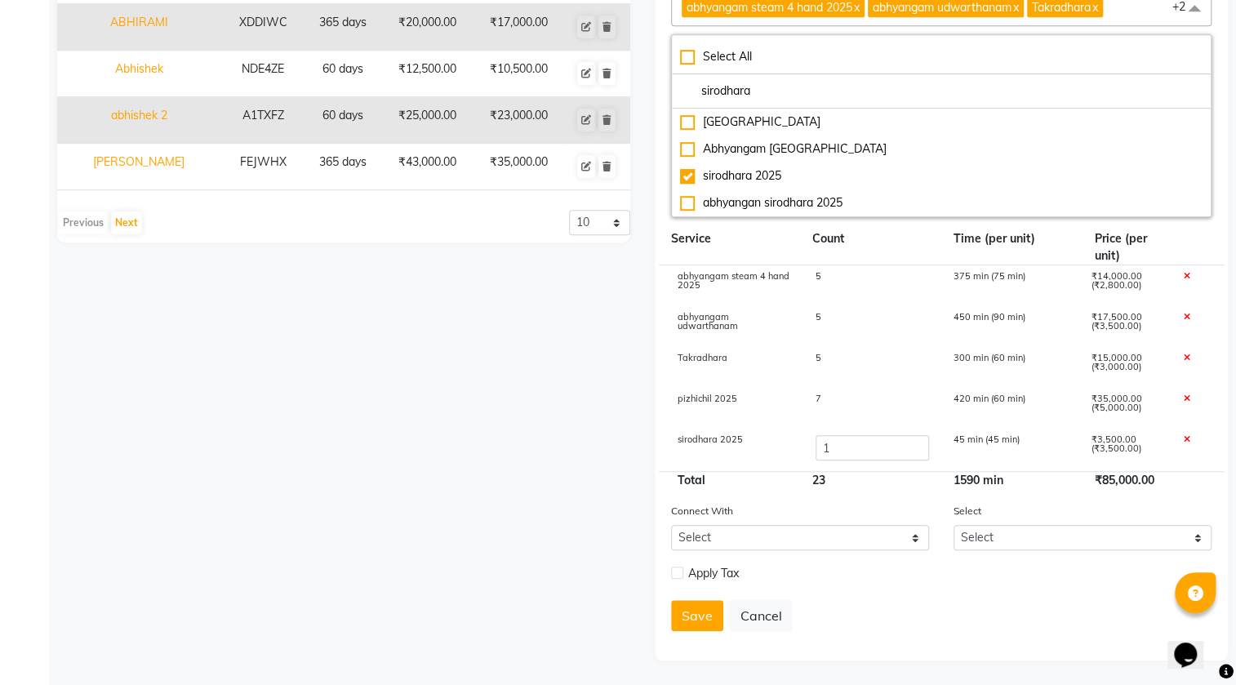
scroll to position [474, 0]
click at [853, 444] on input "1" at bounding box center [871, 447] width 113 height 25
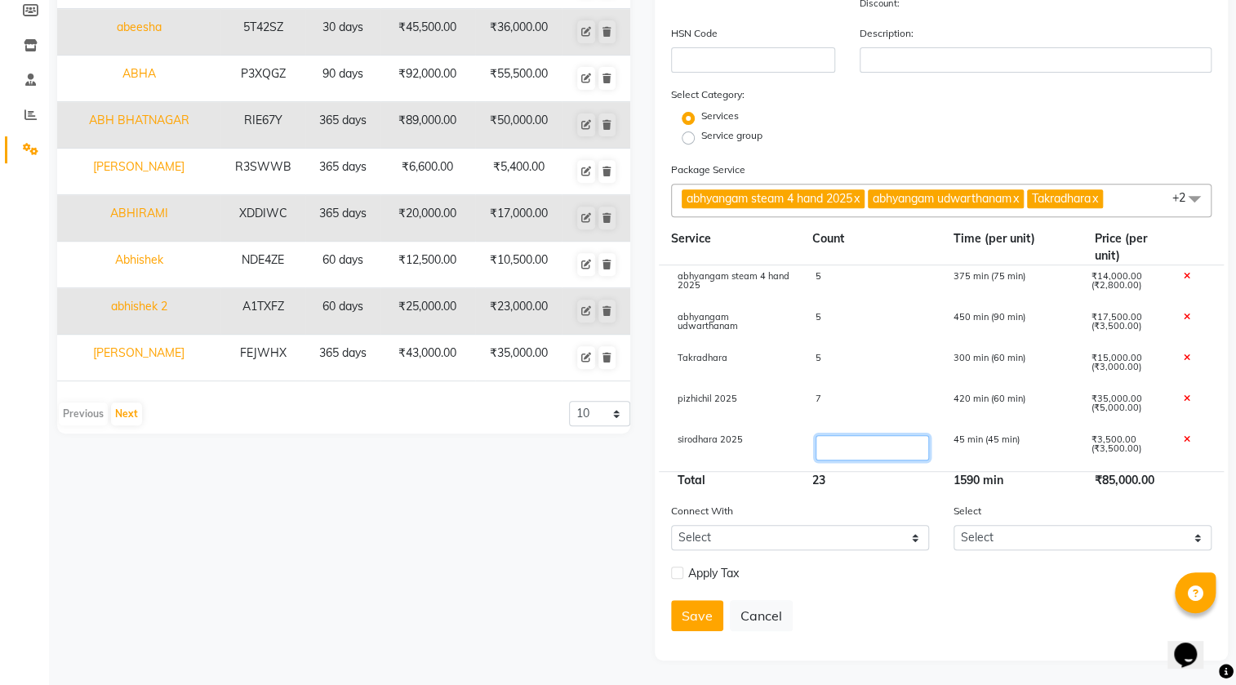
type input "7"
type input "106000"
click at [494, 521] on div "Name Code Duration Actual Price Sell Price [PERSON_NAME] SNFRNE 30 days ₹23,100…" at bounding box center [343, 246] width 597 height 828
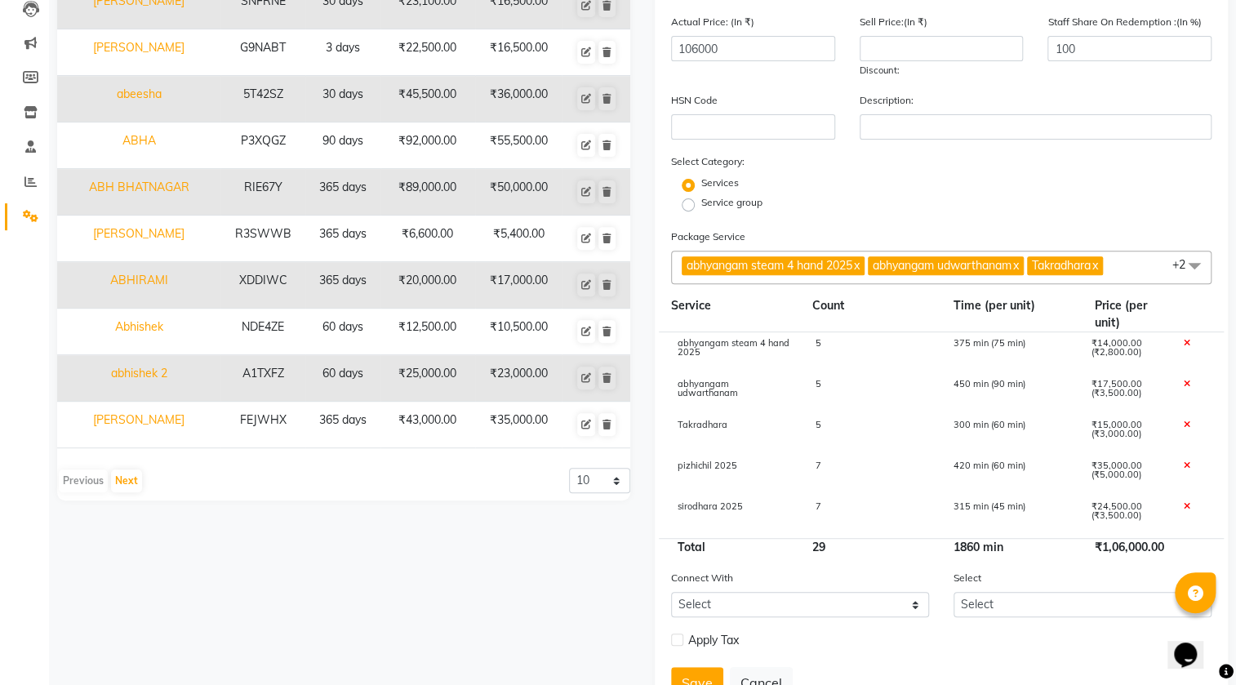
scroll to position [0, 0]
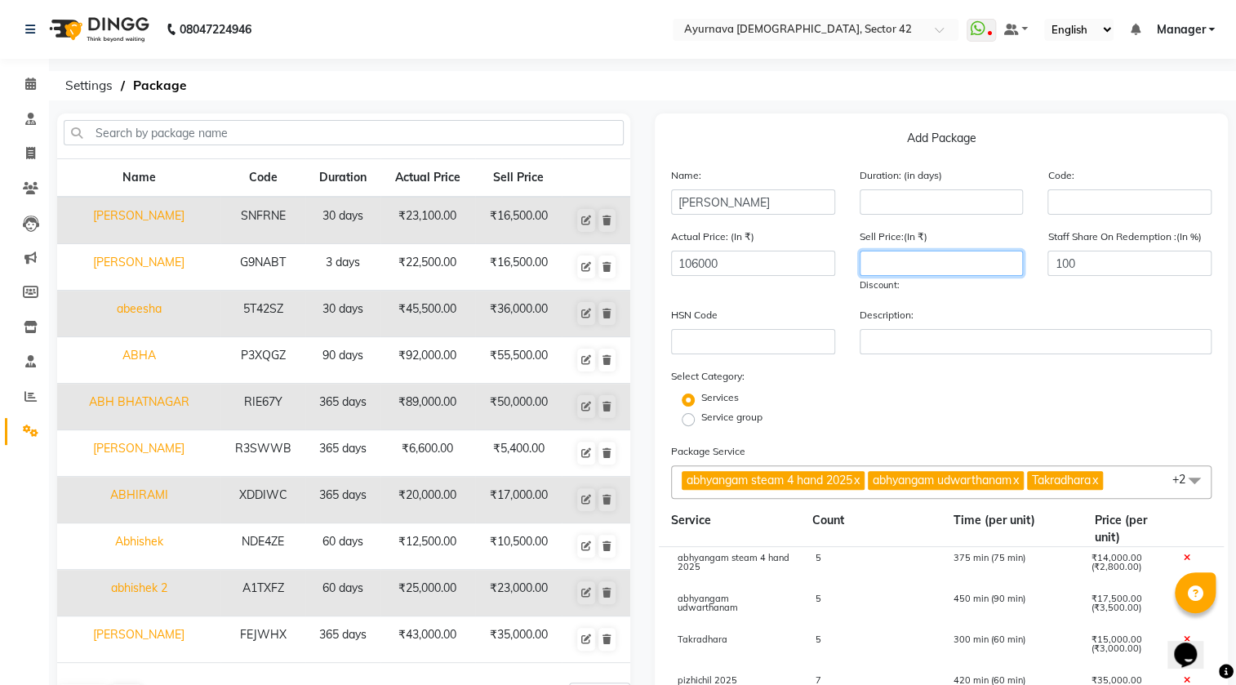
click at [872, 260] on input "number" at bounding box center [941, 263] width 164 height 25
type input "2"
type input "7"
click at [909, 260] on input "number" at bounding box center [941, 263] width 164 height 25
type input "70000"
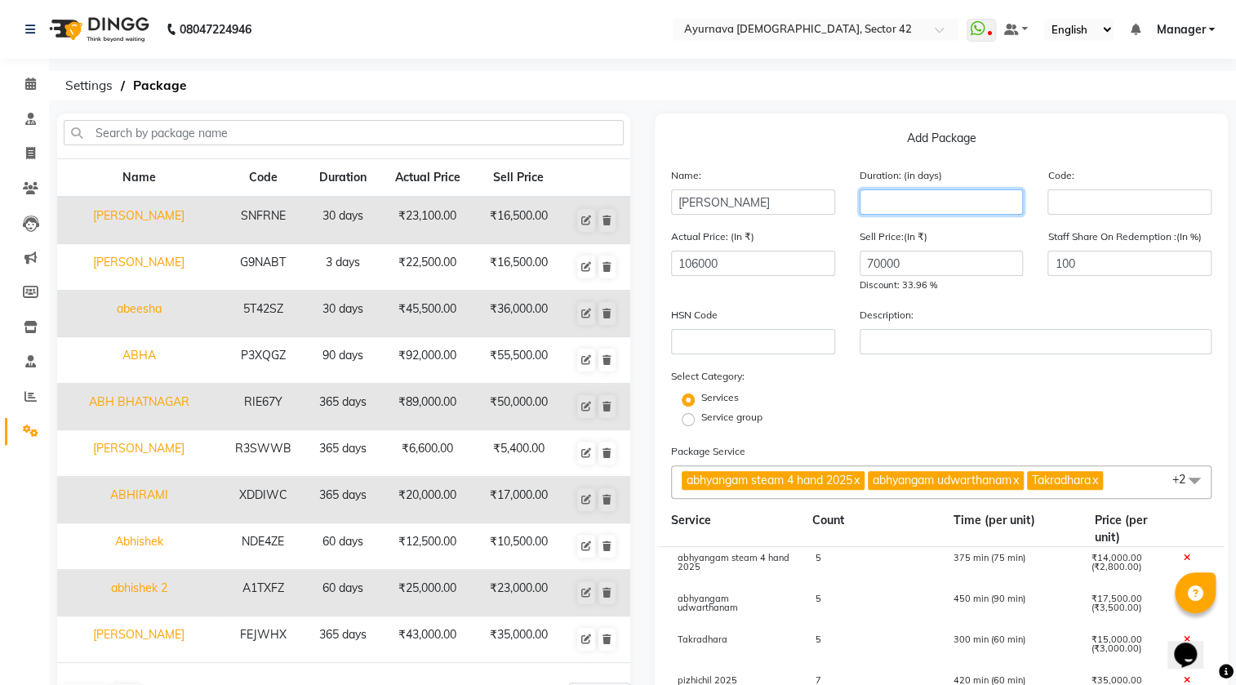
click at [975, 212] on input "number" at bounding box center [941, 201] width 164 height 25
type input "365"
click at [836, 384] on div "Select Category: Services Service group" at bounding box center [941, 398] width 540 height 62
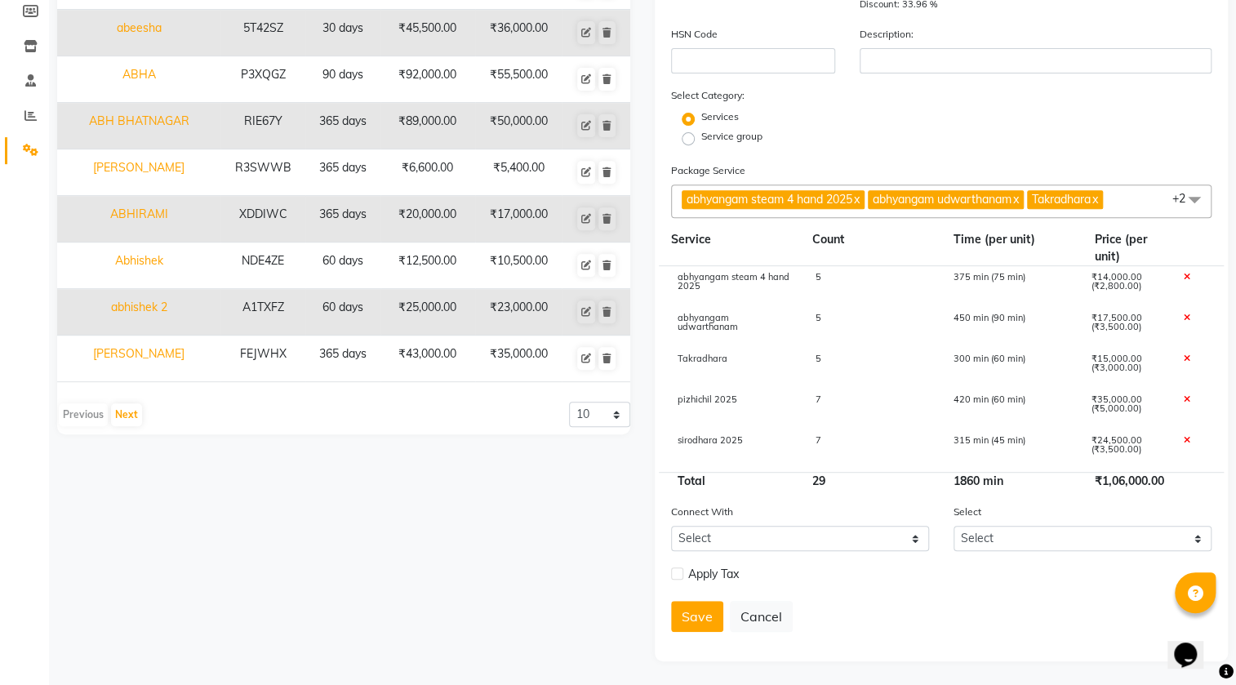
scroll to position [264, 0]
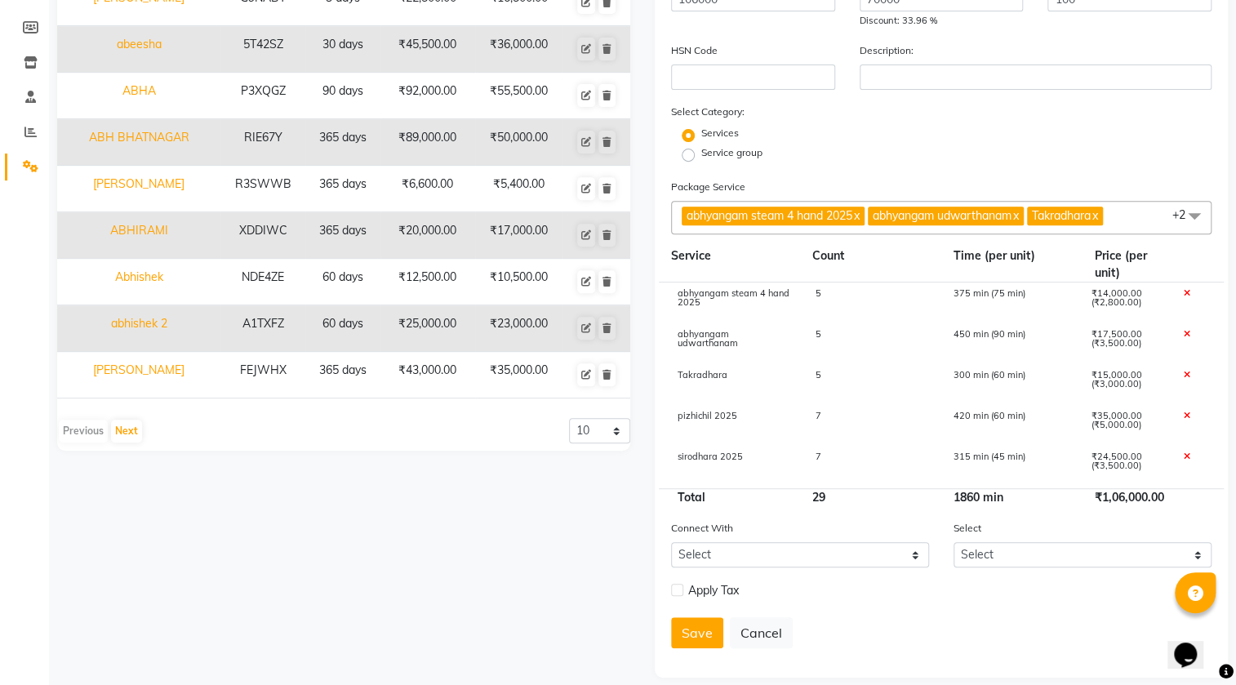
click at [841, 424] on div "7" at bounding box center [872, 425] width 138 height 28
click at [841, 422] on input "7" at bounding box center [871, 423] width 113 height 25
type input "3"
type input "86000"
click at [926, 167] on form "Name: [PERSON_NAME] Duration: (in days) 365 Code: Actual Price: (In ₹) 86000 Se…" at bounding box center [941, 281] width 540 height 759
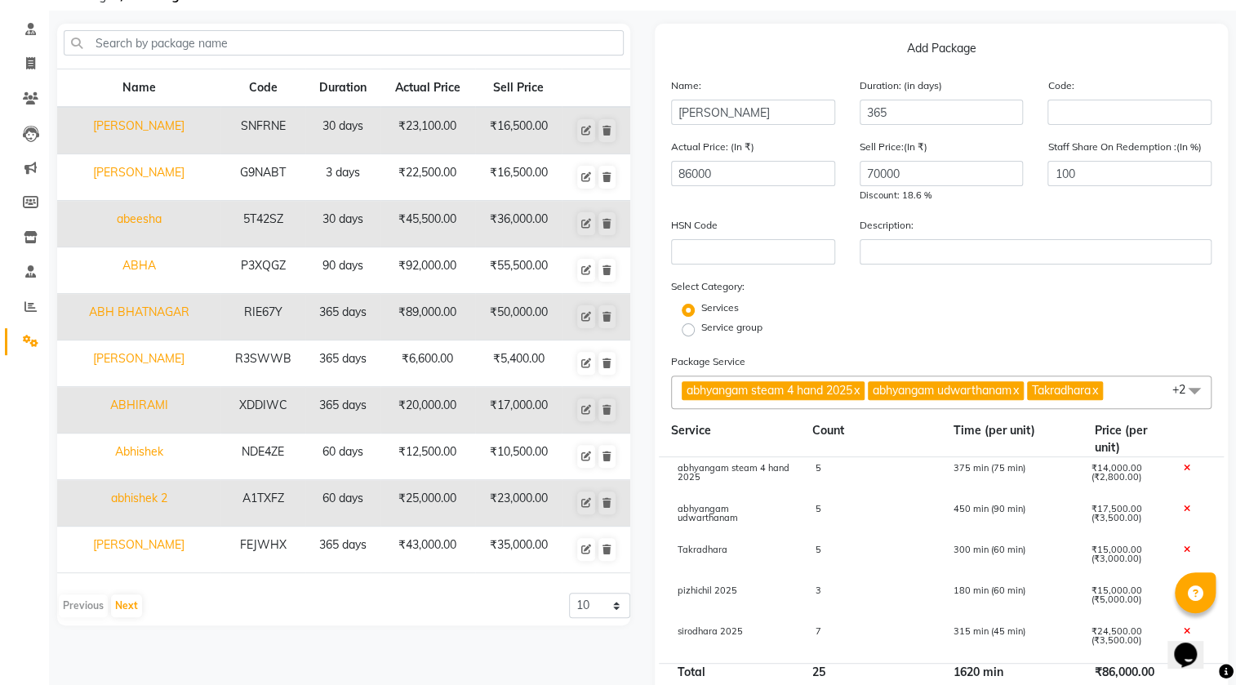
scroll to position [87, 0]
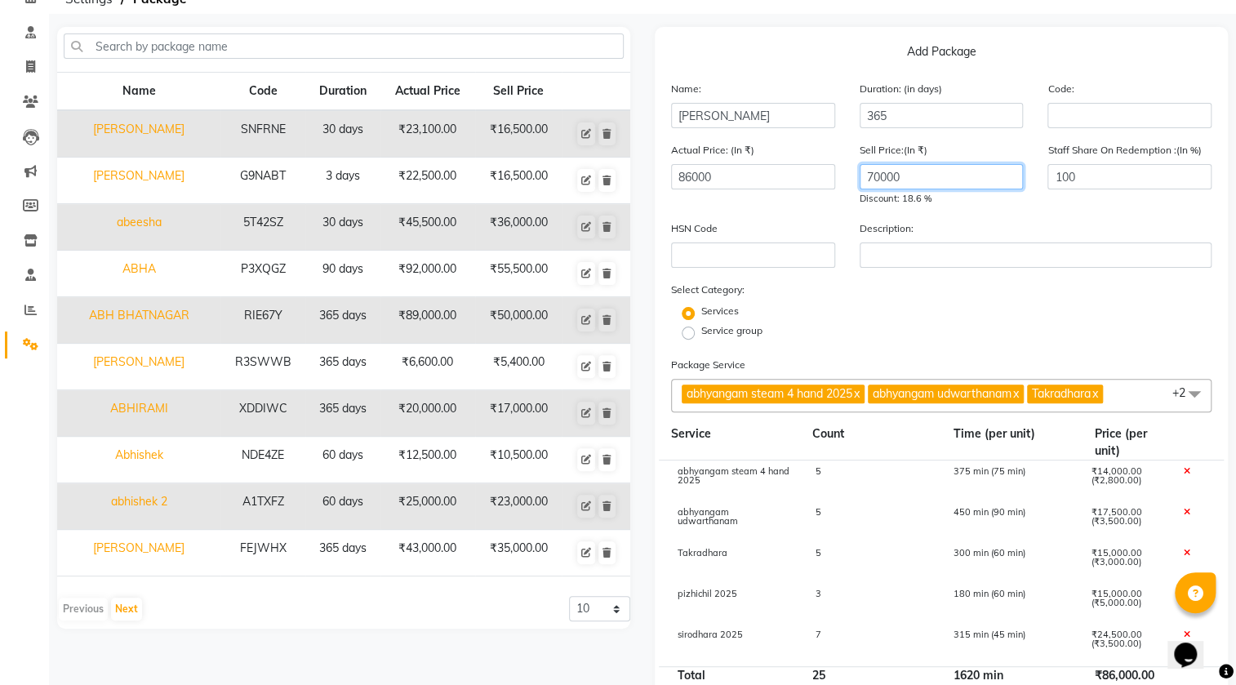
click at [931, 175] on input "70000" at bounding box center [941, 176] width 164 height 25
type input "7"
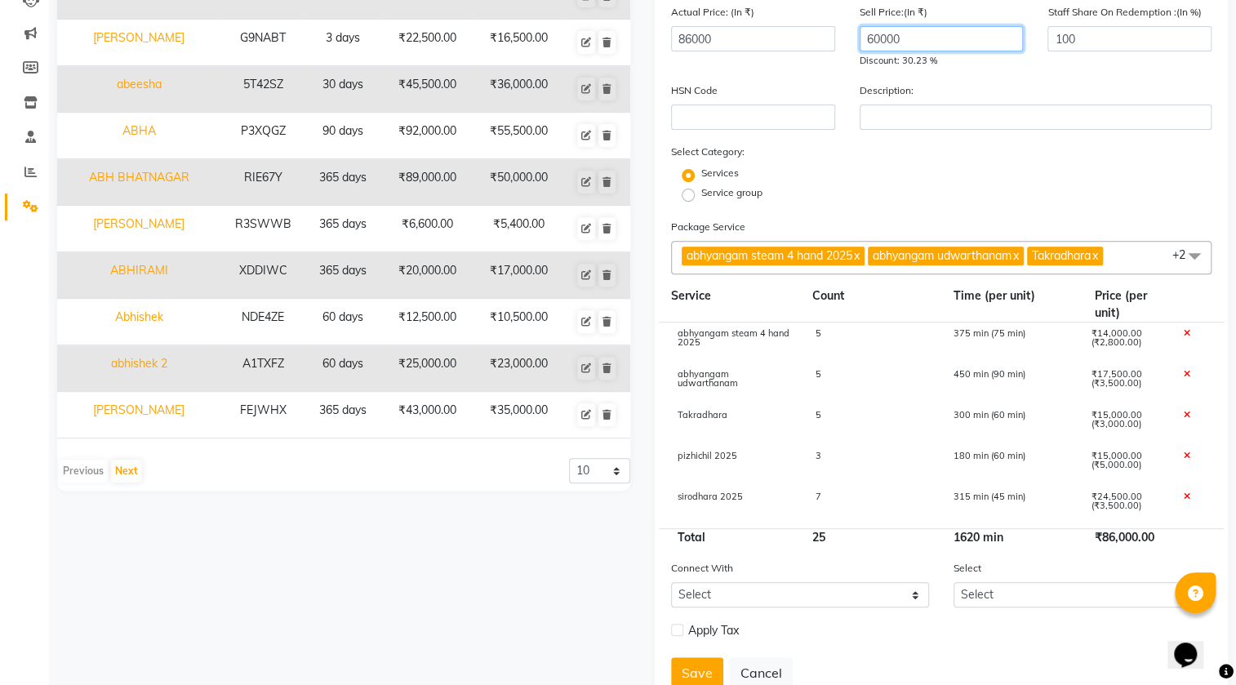
scroll to position [235, 0]
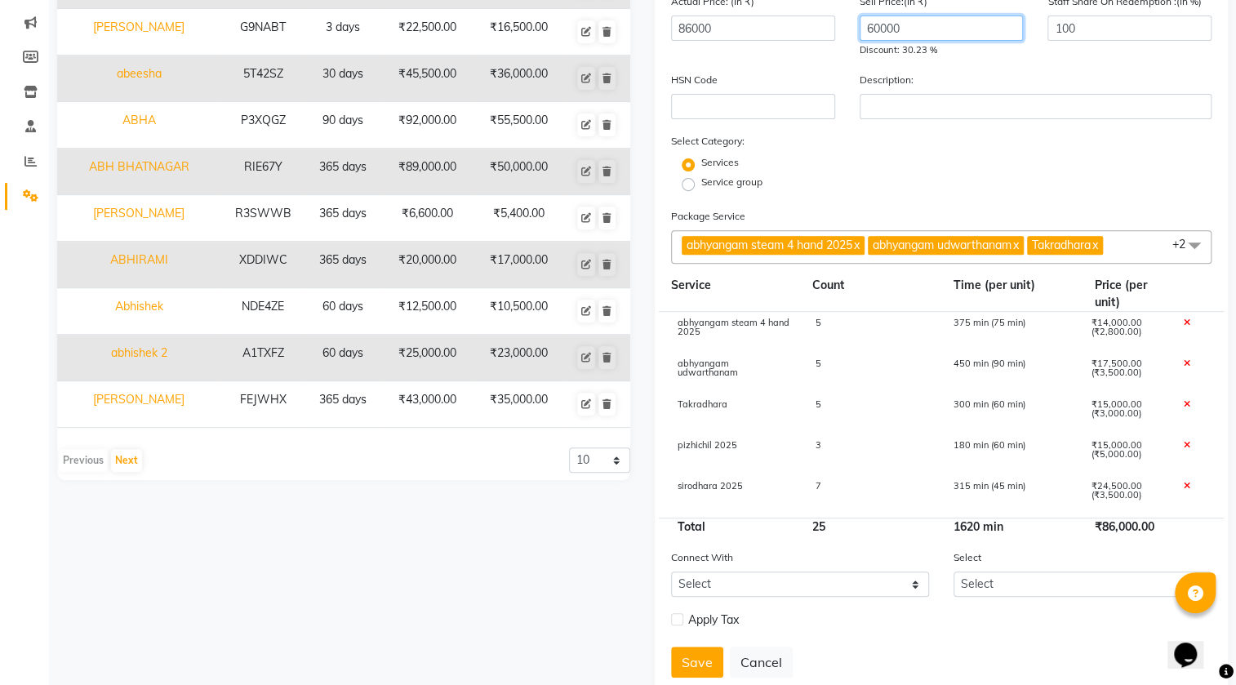
type input "60000"
click at [839, 491] on div "7" at bounding box center [872, 496] width 138 height 28
click at [845, 494] on input "7" at bounding box center [871, 494] width 113 height 25
type input "3"
type input "72000"
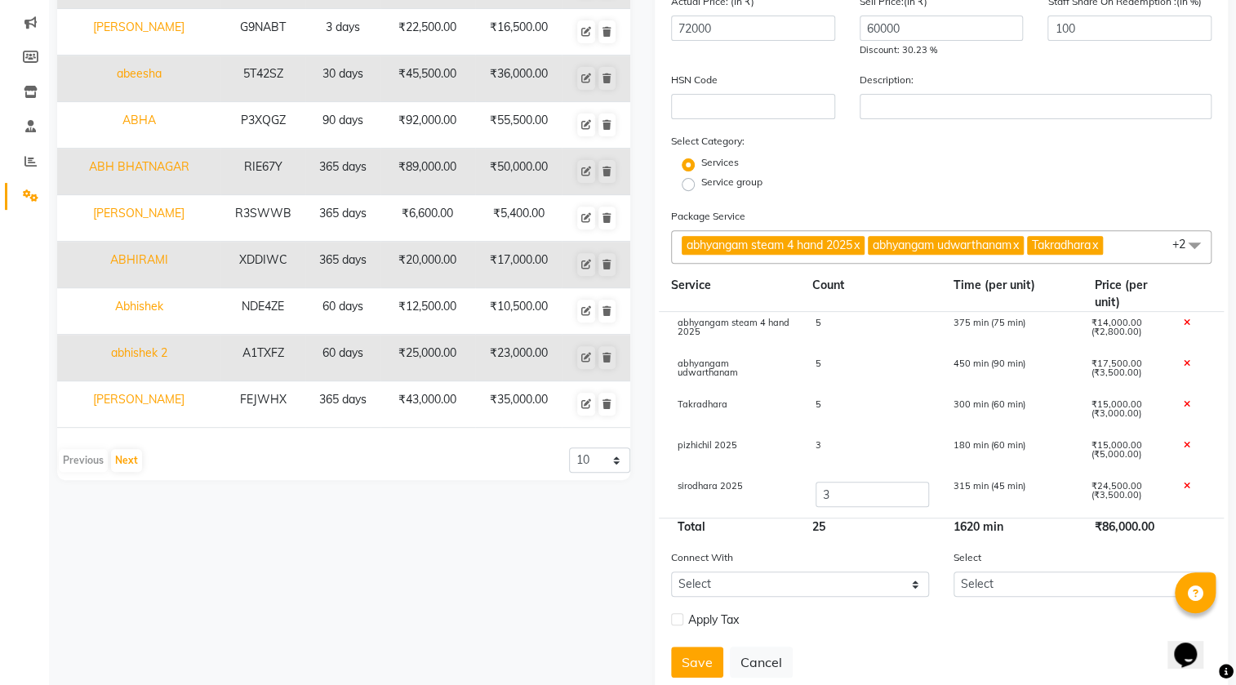
click at [886, 166] on div "Services" at bounding box center [941, 165] width 565 height 20
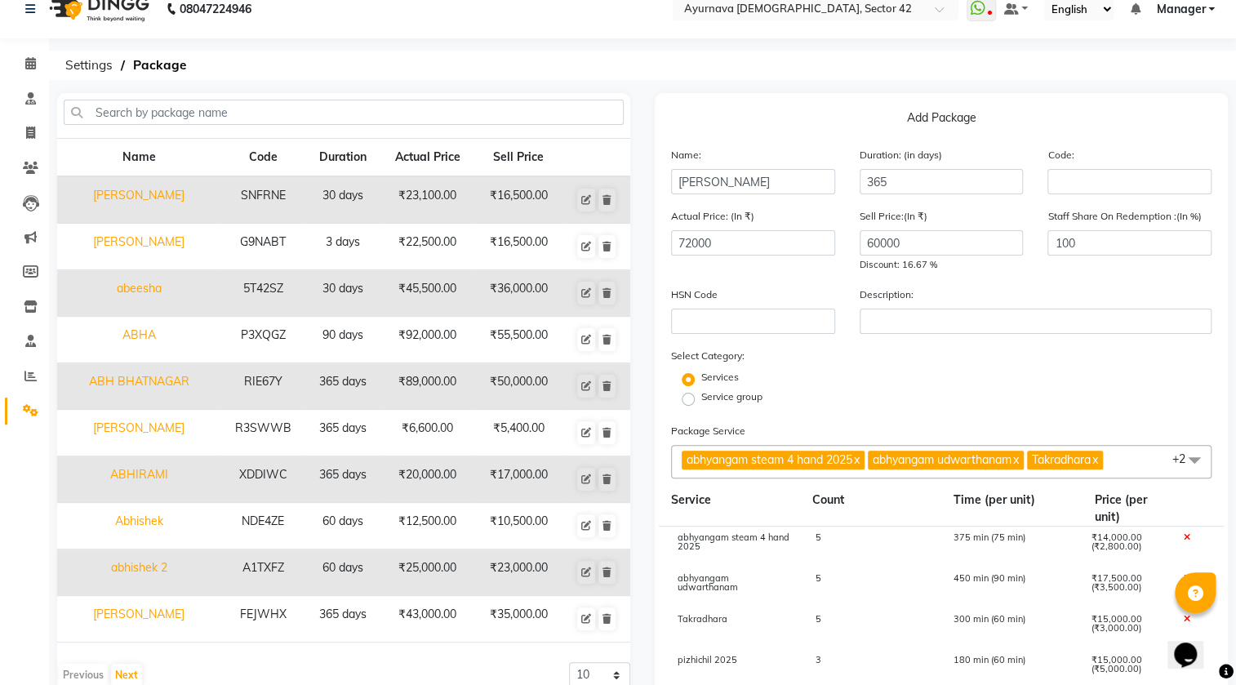
scroll to position [12, 0]
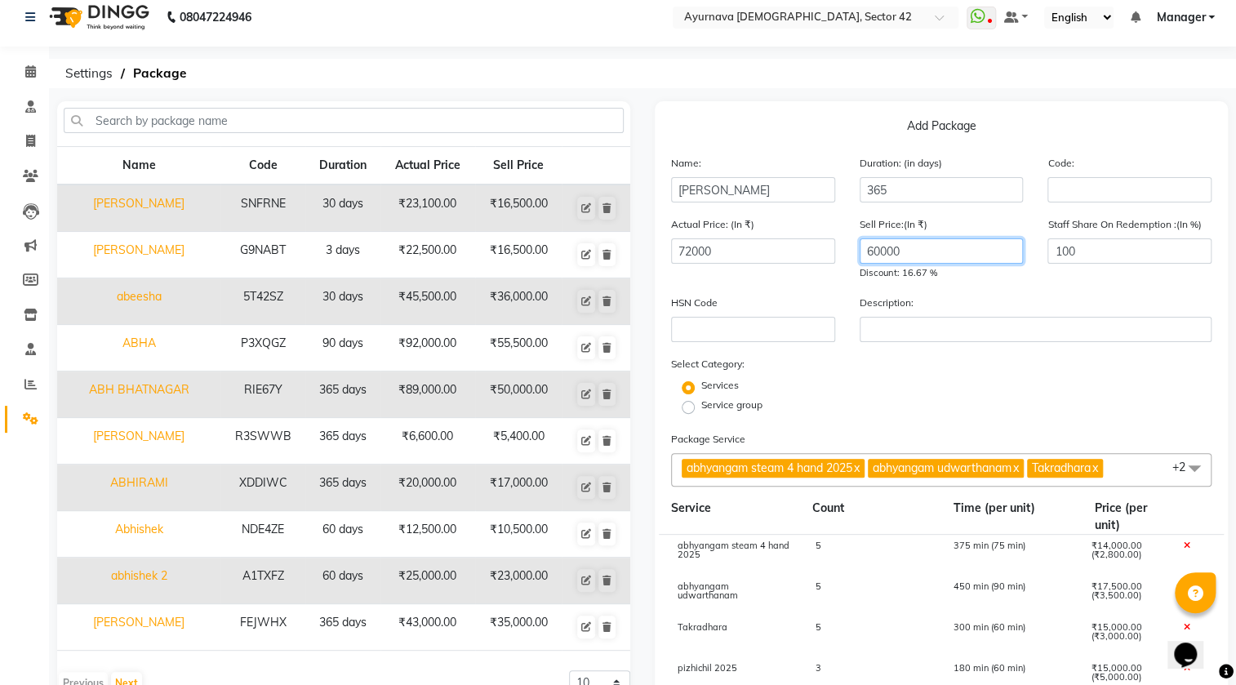
click at [912, 250] on input "60000" at bounding box center [941, 250] width 164 height 25
type input "6"
type input "5"
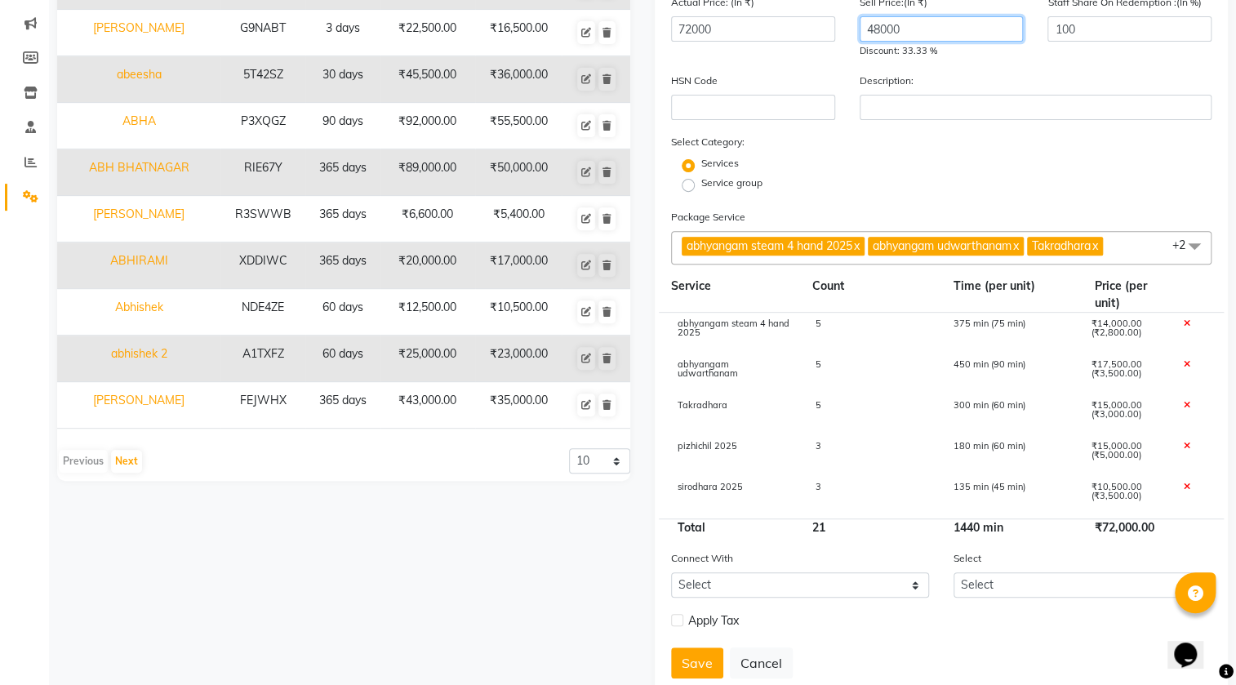
scroll to position [235, 0]
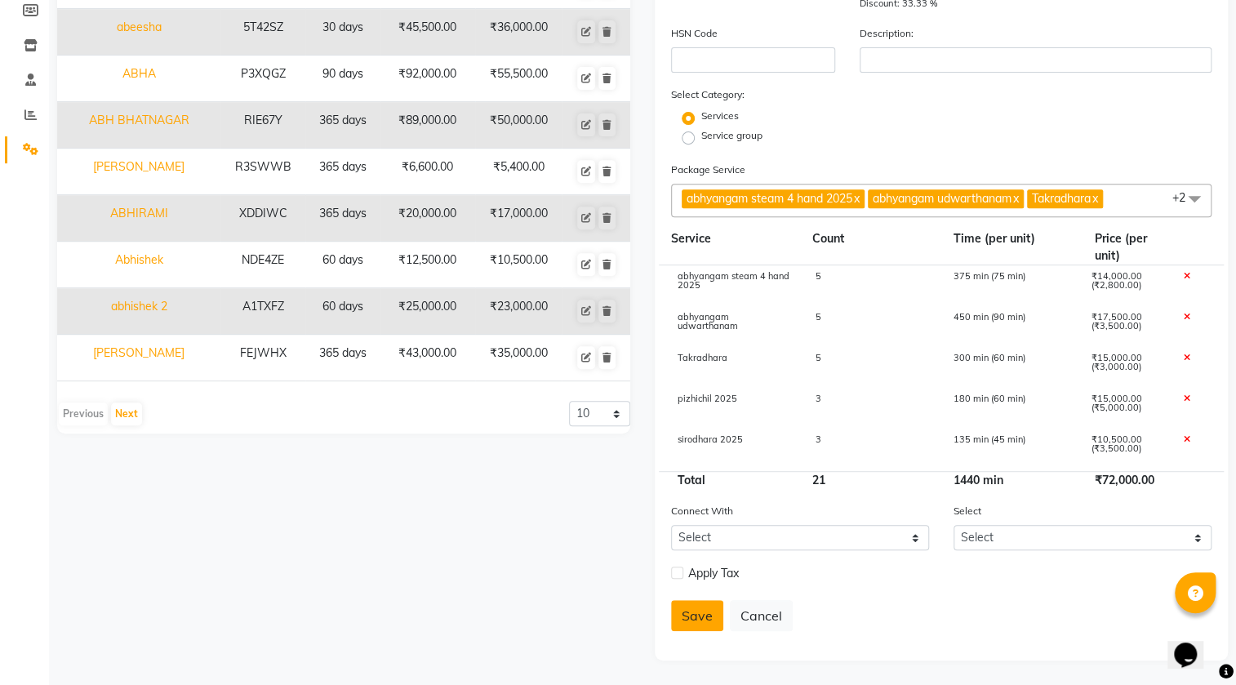
type input "48000"
click at [705, 606] on button "Save" at bounding box center [697, 615] width 52 height 31
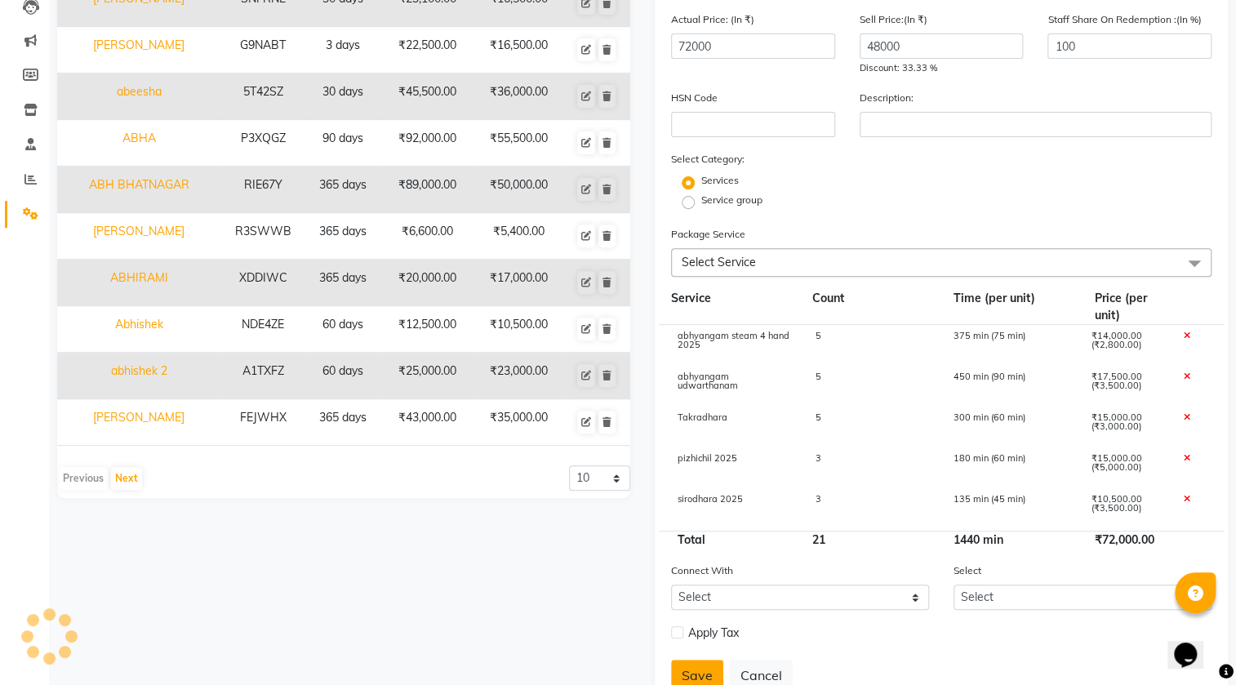
select select
checkbox input "false"
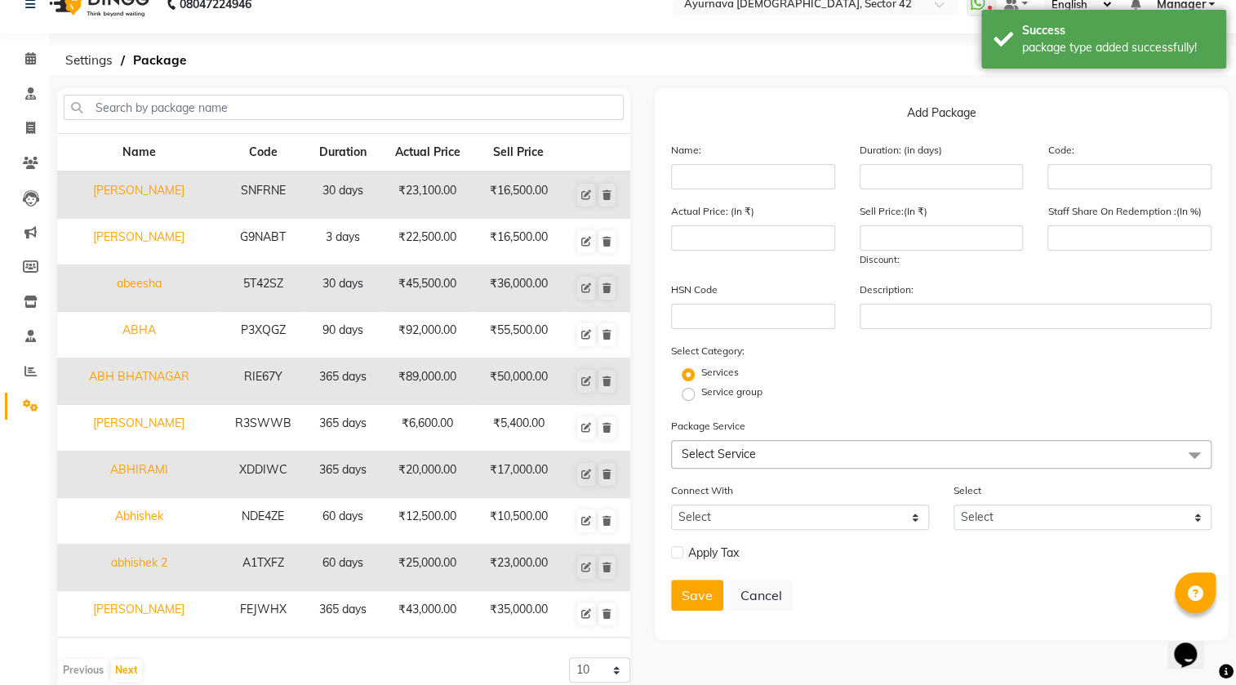
scroll to position [0, 0]
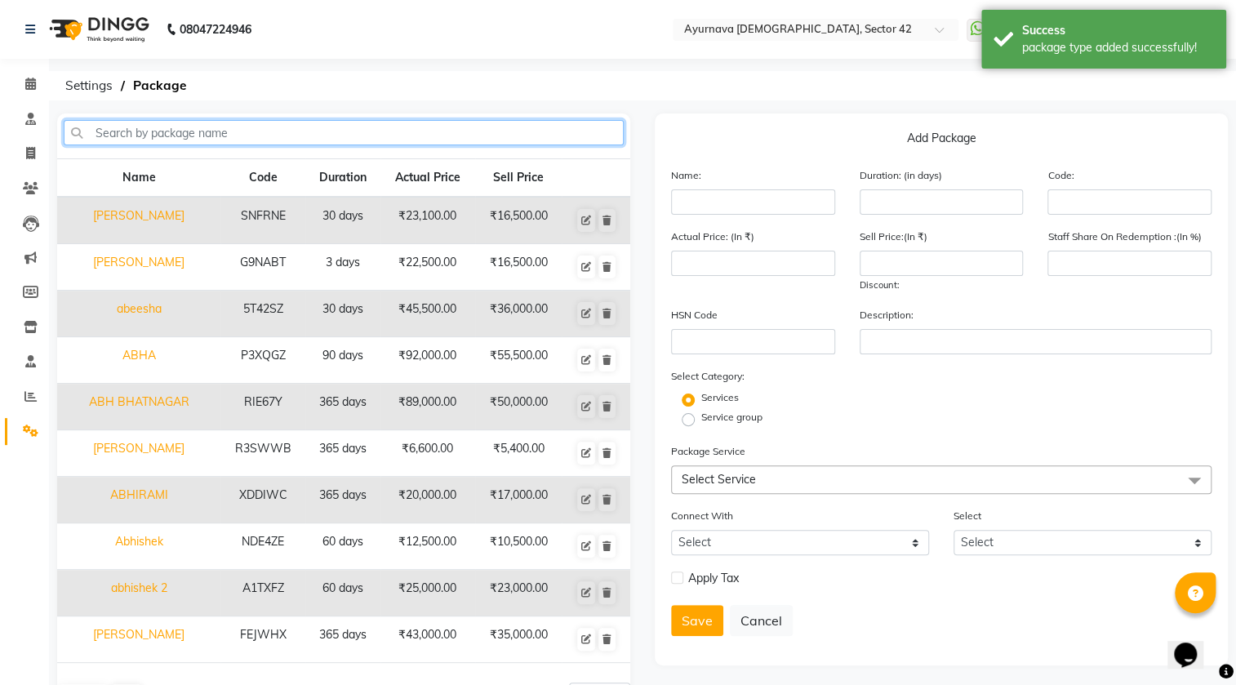
click at [330, 133] on input "text" at bounding box center [344, 132] width 560 height 25
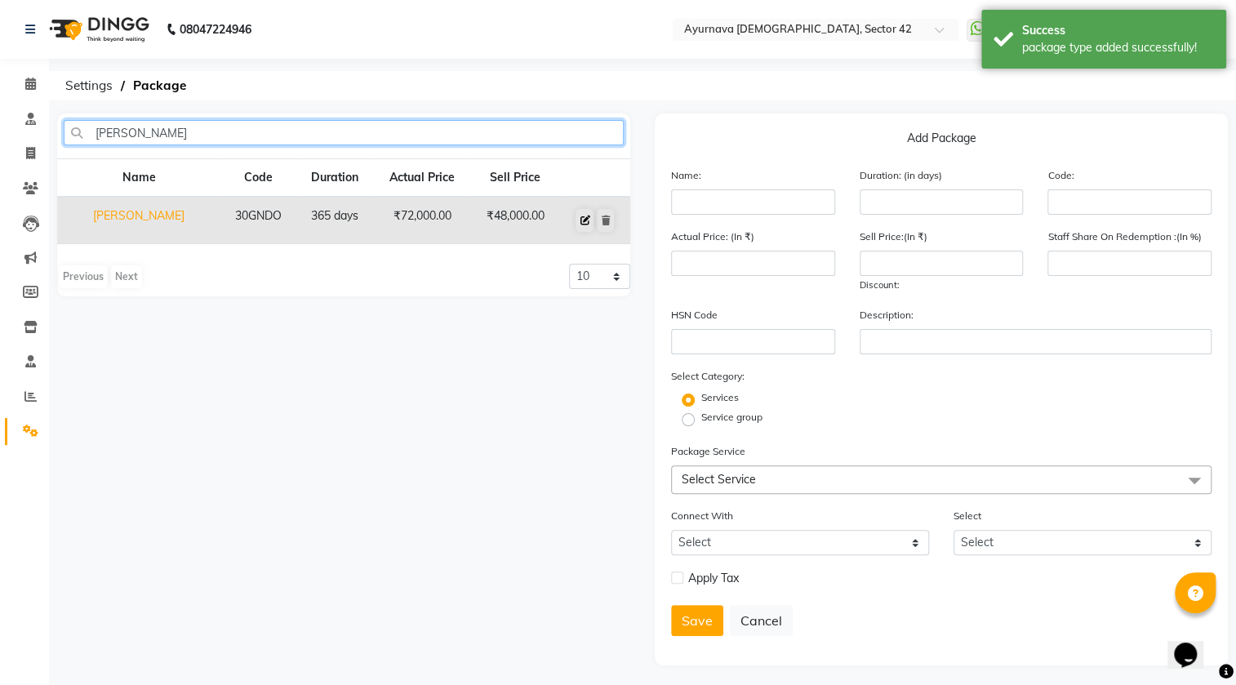
type input "[PERSON_NAME]"
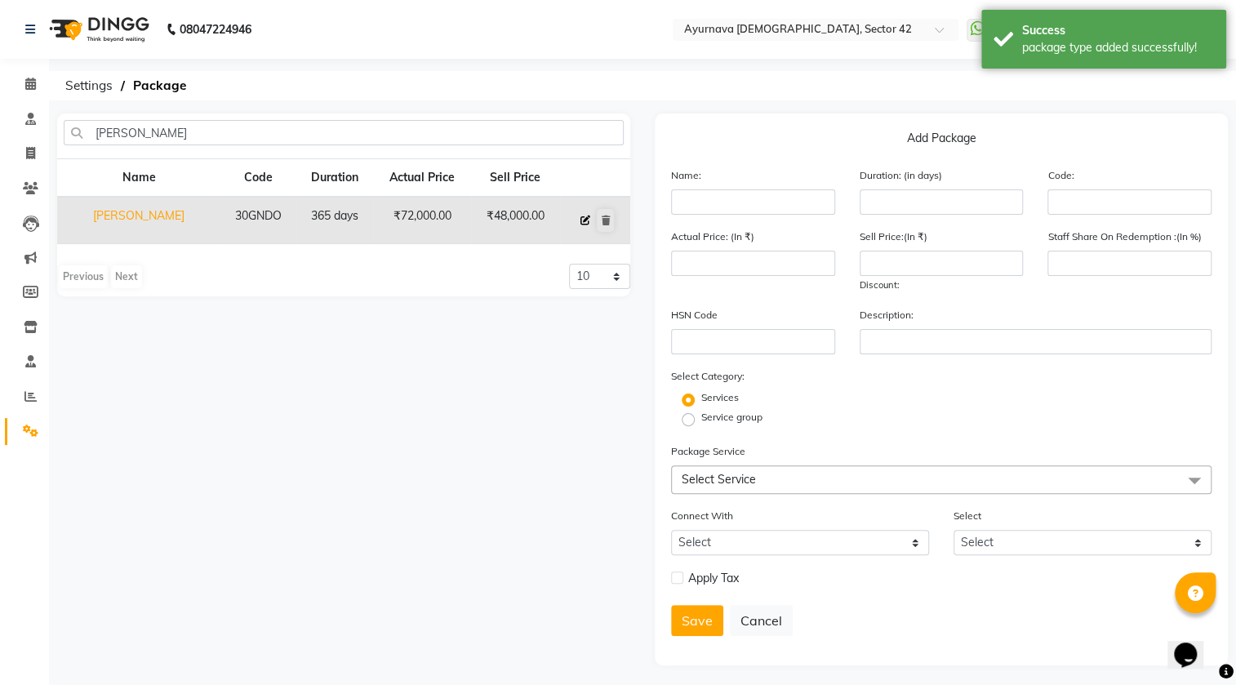
click at [584, 215] on icon at bounding box center [584, 220] width 10 height 10
type input "[PERSON_NAME]"
type input "365"
type input "30GNDO"
type input "72000"
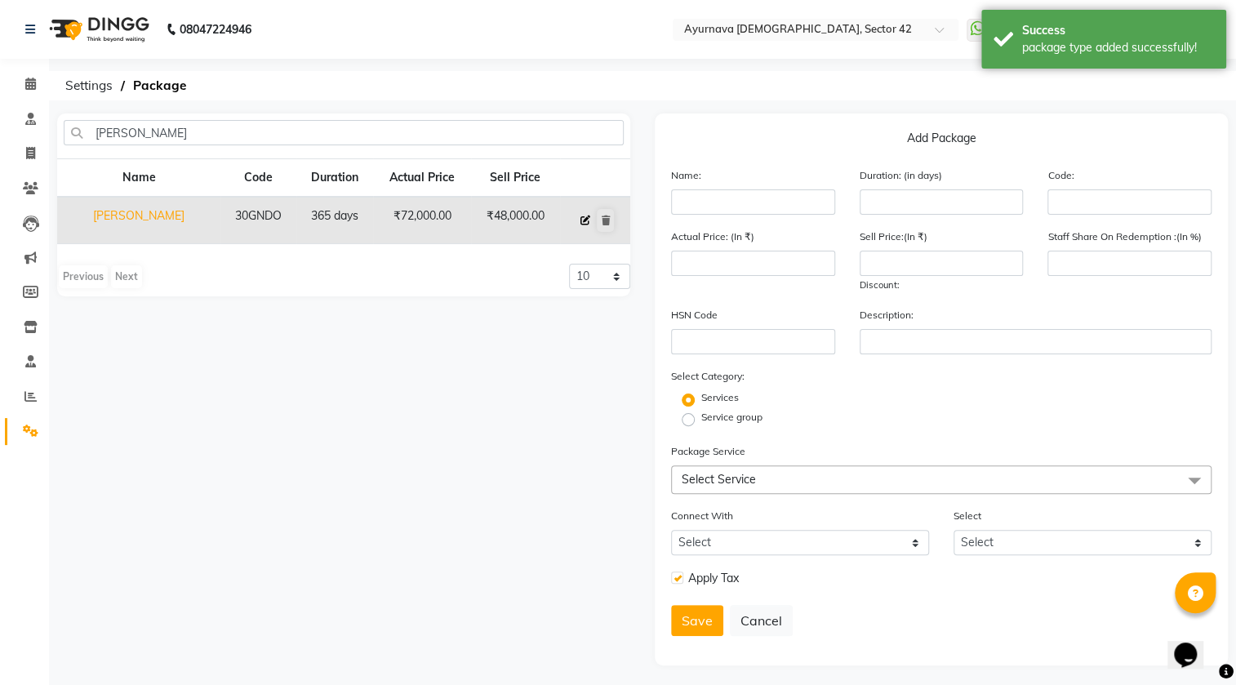
type input "48000"
type input "100"
checkbox input "true"
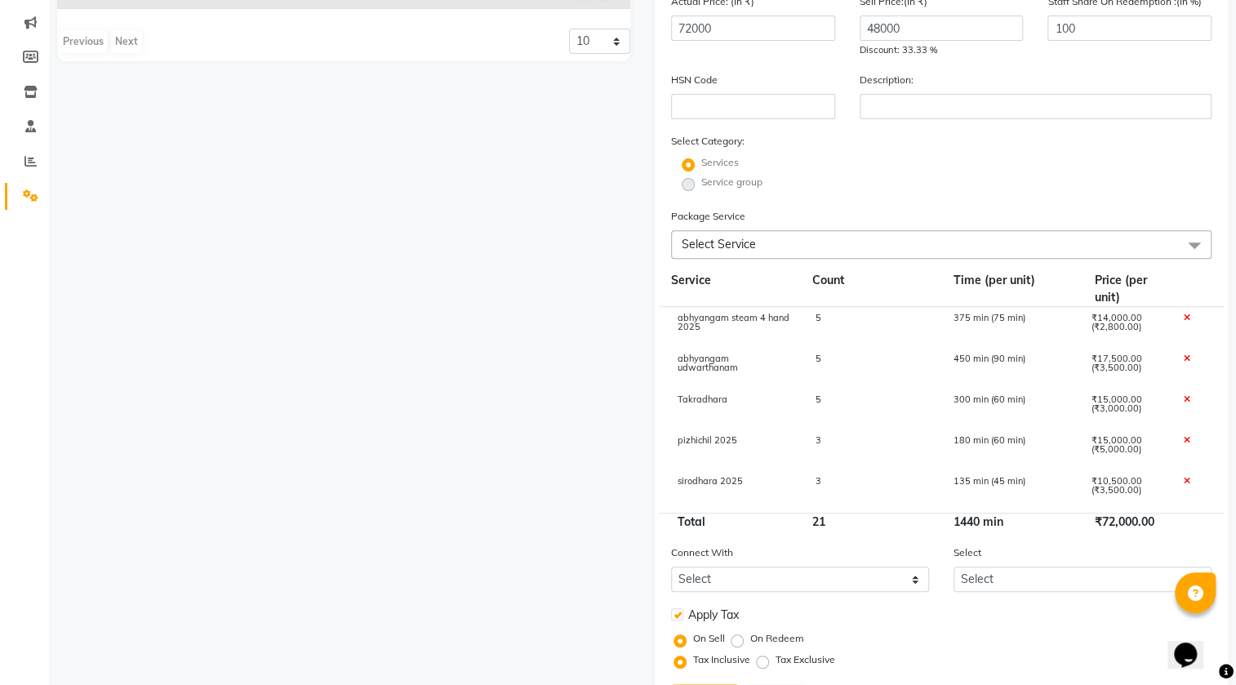
scroll to position [322, 0]
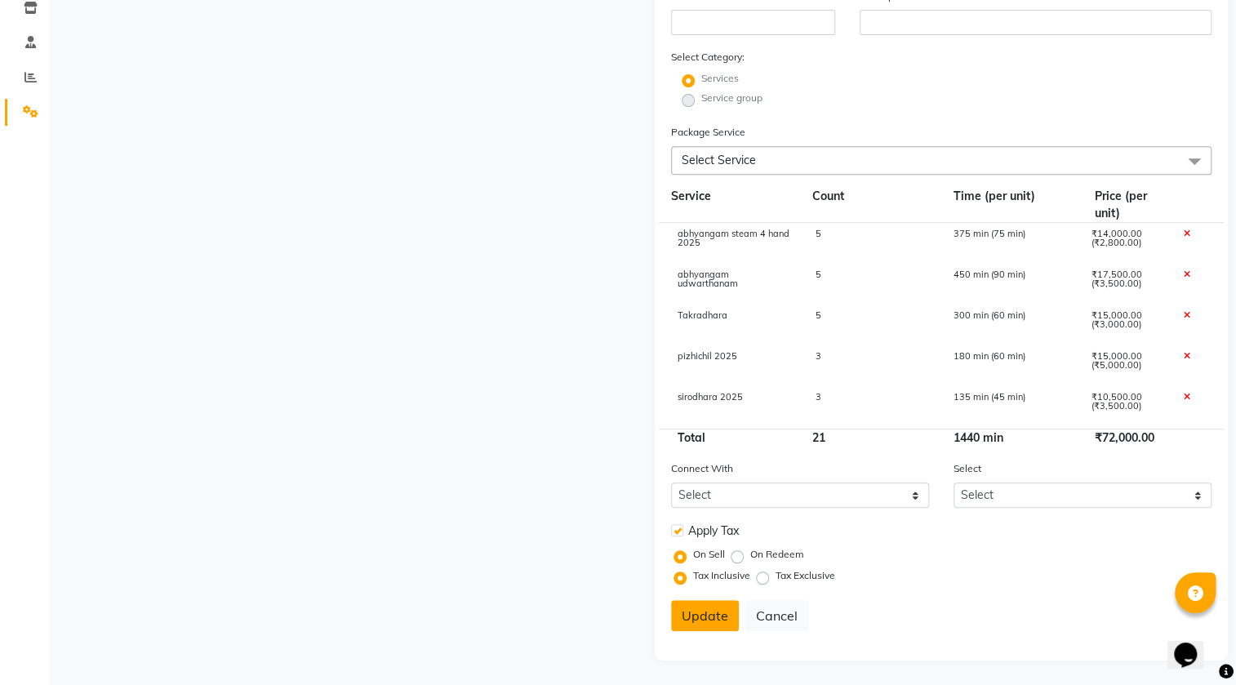
click at [711, 608] on button "Update" at bounding box center [705, 615] width 68 height 31
select select
checkbox input "false"
